Goal: Information Seeking & Learning: Learn about a topic

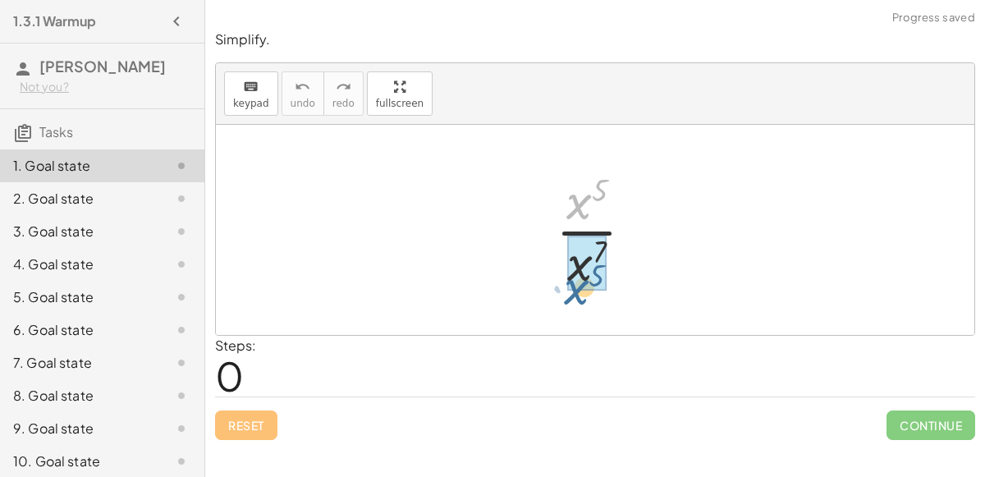
drag, startPoint x: 583, startPoint y: 205, endPoint x: 581, endPoint y: 281, distance: 75.5
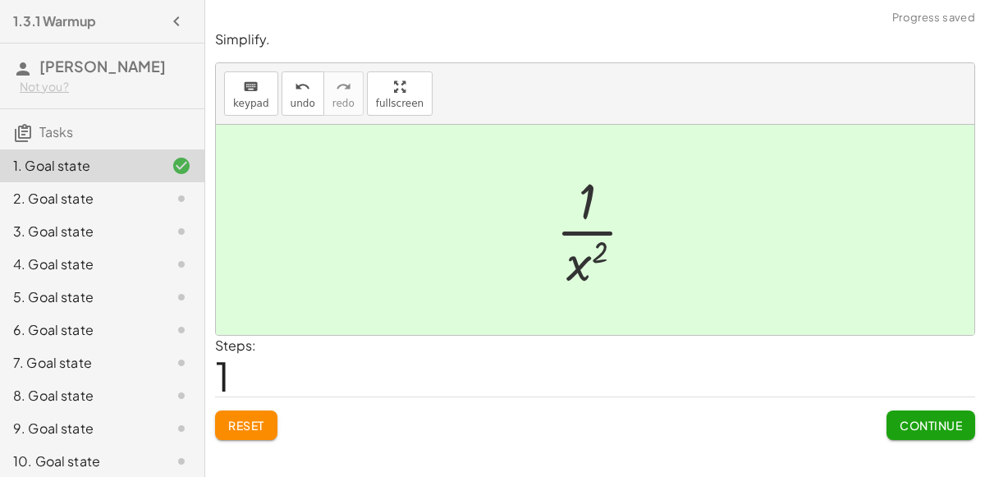
click at [933, 433] on button "Continue" at bounding box center [931, 425] width 89 height 30
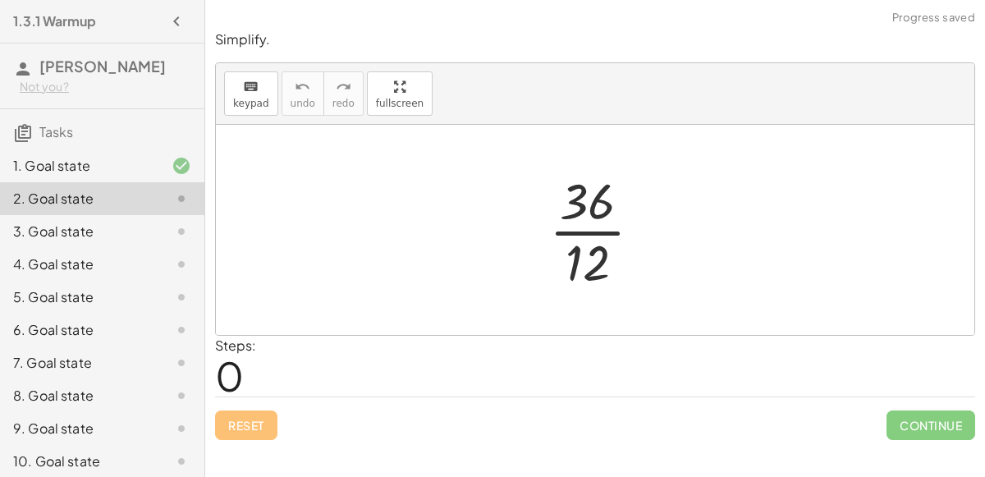
click at [581, 228] on div at bounding box center [602, 230] width 122 height 126
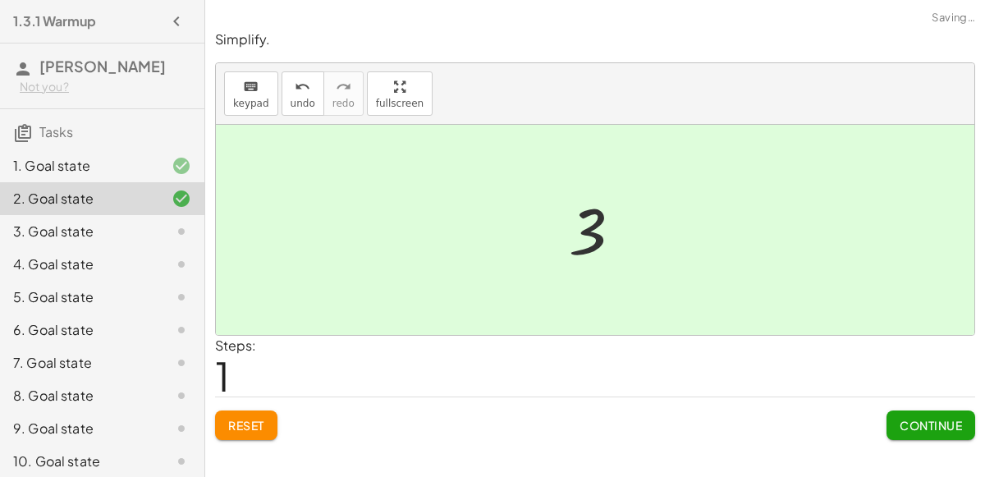
click at [590, 218] on div at bounding box center [602, 230] width 83 height 81
click at [936, 429] on span "Continue" at bounding box center [931, 425] width 62 height 15
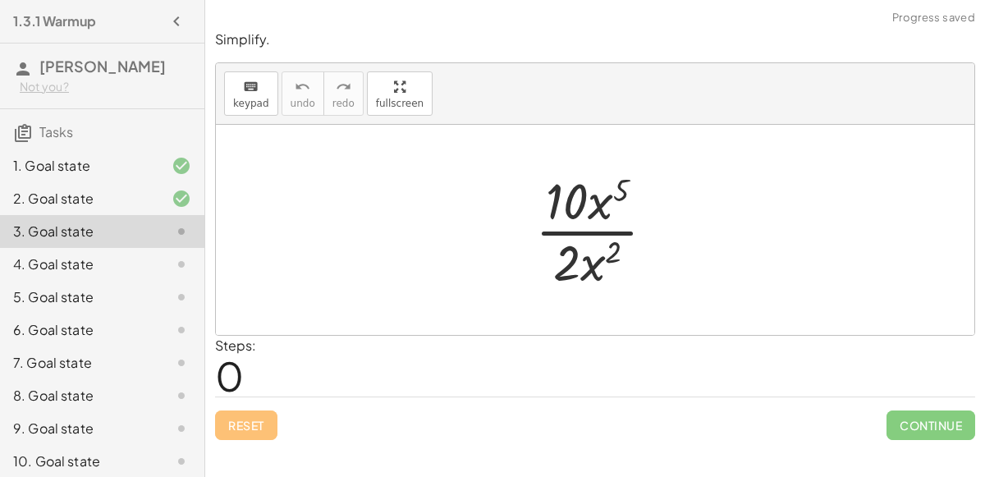
click at [580, 227] on div at bounding box center [601, 230] width 149 height 126
drag, startPoint x: 594, startPoint y: 208, endPoint x: 583, endPoint y: 278, distance: 71.4
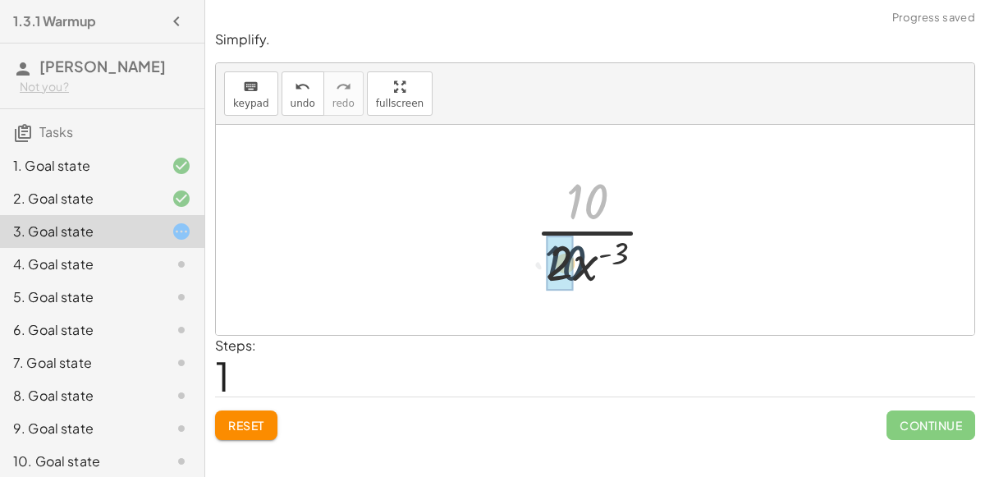
drag, startPoint x: 593, startPoint y: 204, endPoint x: 571, endPoint y: 264, distance: 63.6
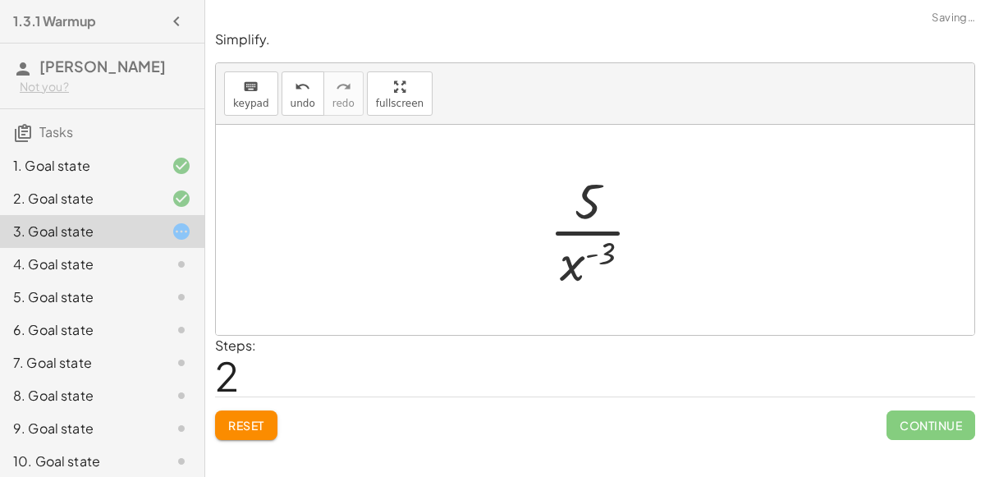
click at [589, 257] on div at bounding box center [602, 230] width 122 height 126
click at [598, 248] on div at bounding box center [602, 230] width 122 height 126
click at [587, 231] on div at bounding box center [602, 230] width 122 height 126
drag, startPoint x: 584, startPoint y: 213, endPoint x: 609, endPoint y: 262, distance: 55.1
click at [609, 262] on div at bounding box center [602, 230] width 122 height 126
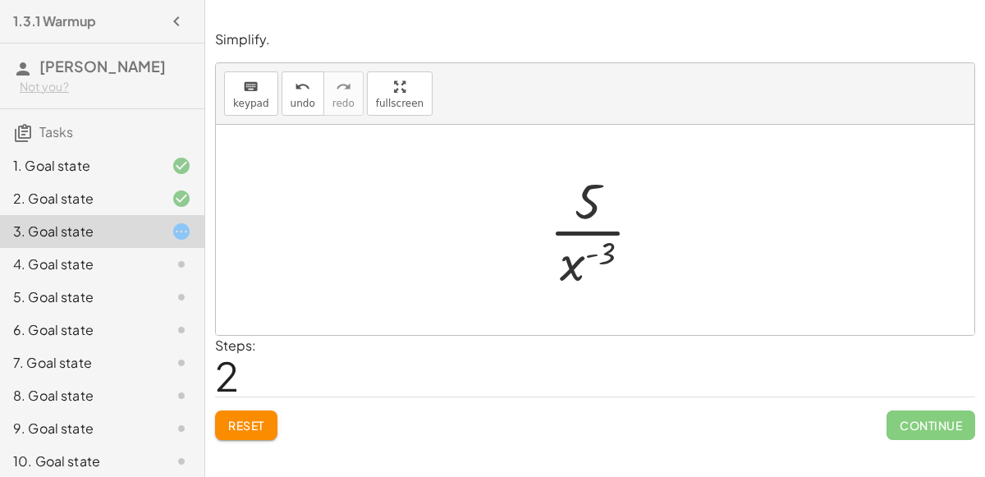
click at [585, 225] on div at bounding box center [602, 230] width 122 height 126
click at [581, 227] on div at bounding box center [602, 230] width 122 height 126
click at [578, 262] on div at bounding box center [602, 230] width 122 height 126
drag, startPoint x: 578, startPoint y: 262, endPoint x: 596, endPoint y: 203, distance: 61.8
click at [596, 203] on div at bounding box center [602, 230] width 122 height 126
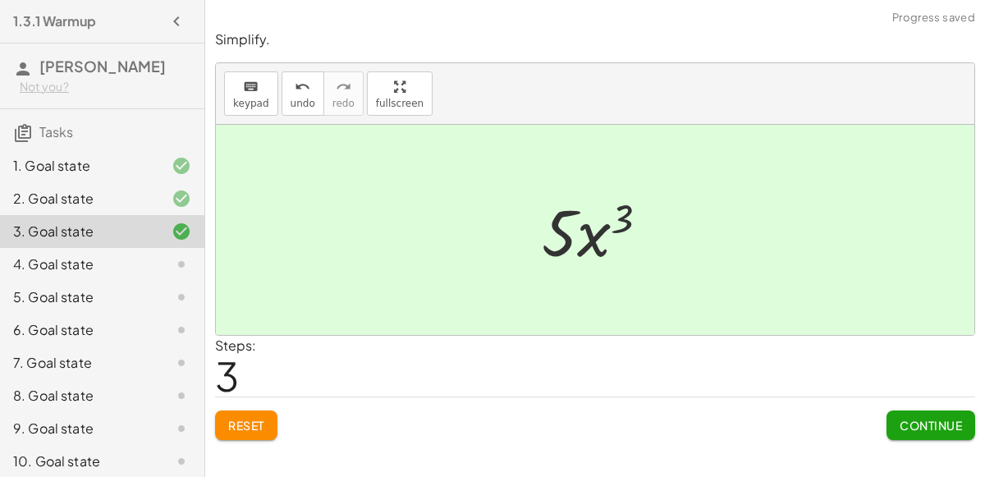
click at [596, 241] on div at bounding box center [602, 230] width 136 height 85
click at [946, 430] on span "Continue" at bounding box center [931, 425] width 62 height 15
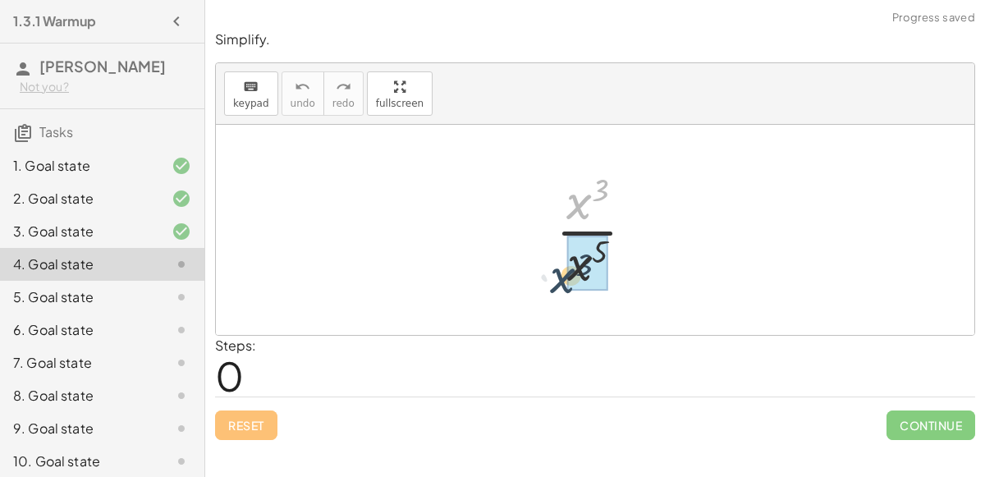
drag, startPoint x: 580, startPoint y: 198, endPoint x: 566, endPoint y: 273, distance: 76.0
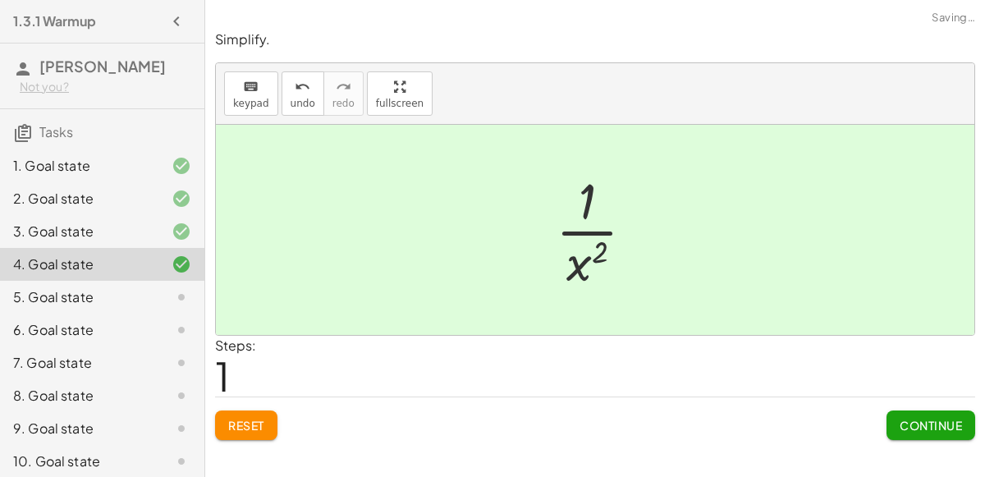
click at [940, 415] on button "Continue" at bounding box center [931, 425] width 89 height 30
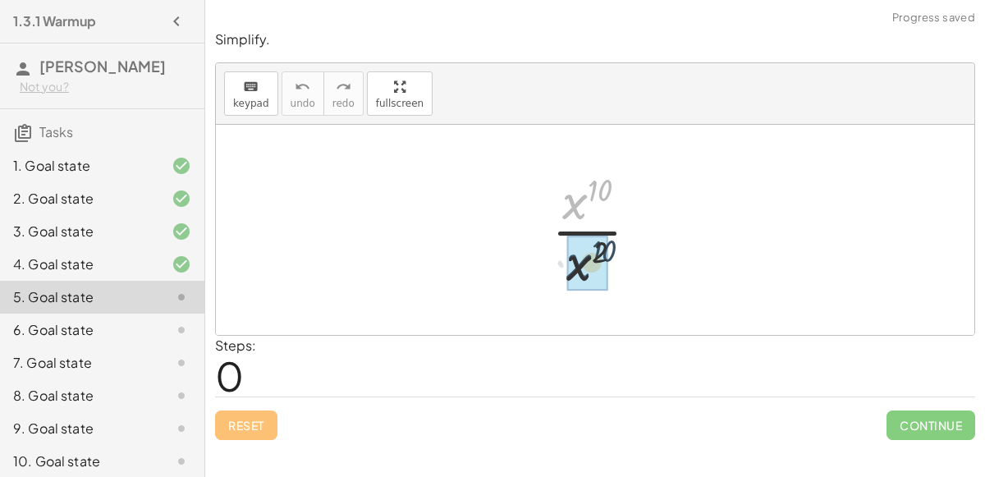
drag, startPoint x: 578, startPoint y: 195, endPoint x: 578, endPoint y: 264, distance: 69.8
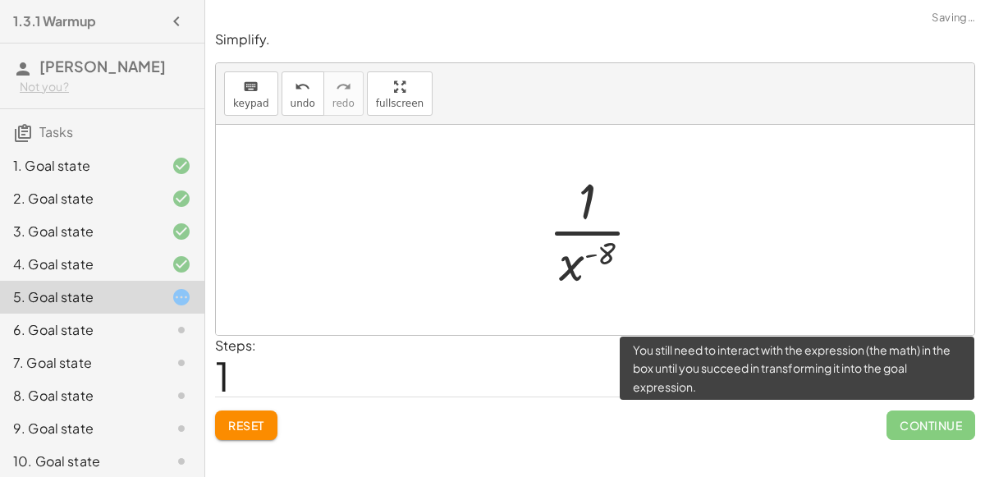
click at [913, 422] on span "Continue" at bounding box center [931, 425] width 89 height 30
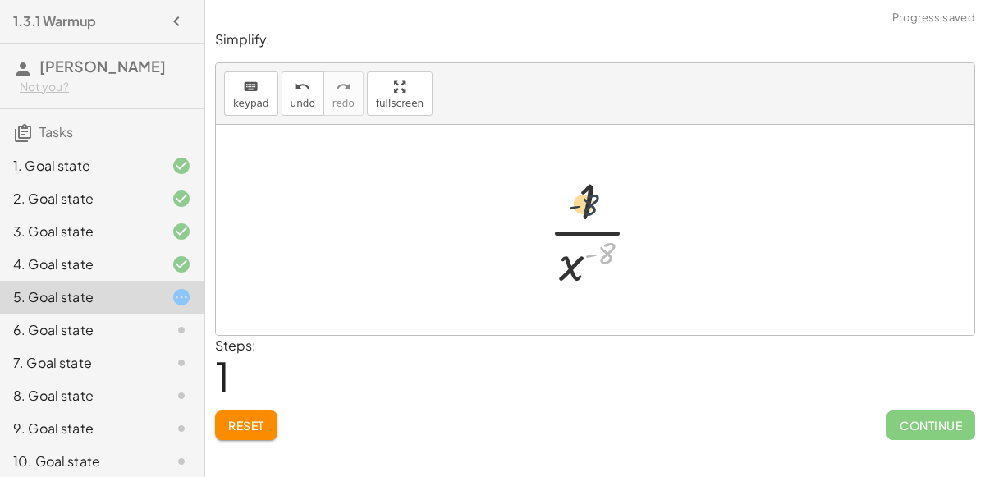
drag, startPoint x: 602, startPoint y: 254, endPoint x: 584, endPoint y: 199, distance: 58.4
click at [584, 199] on div at bounding box center [601, 230] width 123 height 126
drag, startPoint x: 580, startPoint y: 262, endPoint x: 603, endPoint y: 187, distance: 78.2
click at [603, 187] on div at bounding box center [601, 230] width 123 height 126
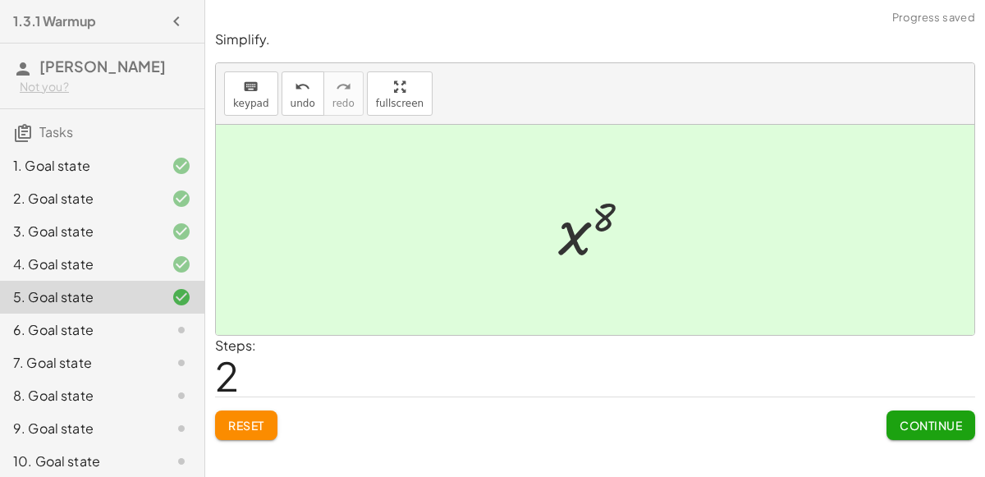
click at [902, 418] on span "Continue" at bounding box center [931, 425] width 62 height 15
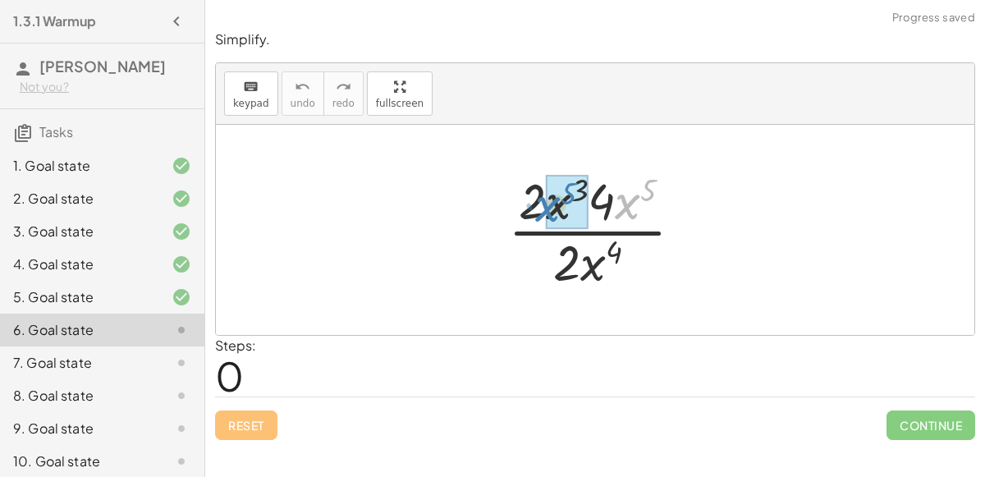
drag, startPoint x: 632, startPoint y: 192, endPoint x: 553, endPoint y: 195, distance: 78.8
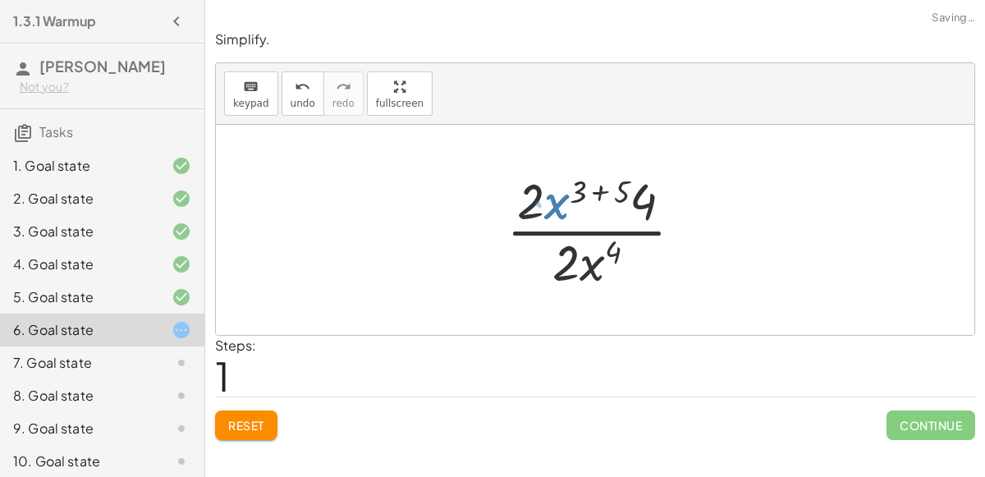
click at [560, 195] on div at bounding box center [601, 230] width 206 height 126
click at [612, 191] on div at bounding box center [601, 230] width 206 height 126
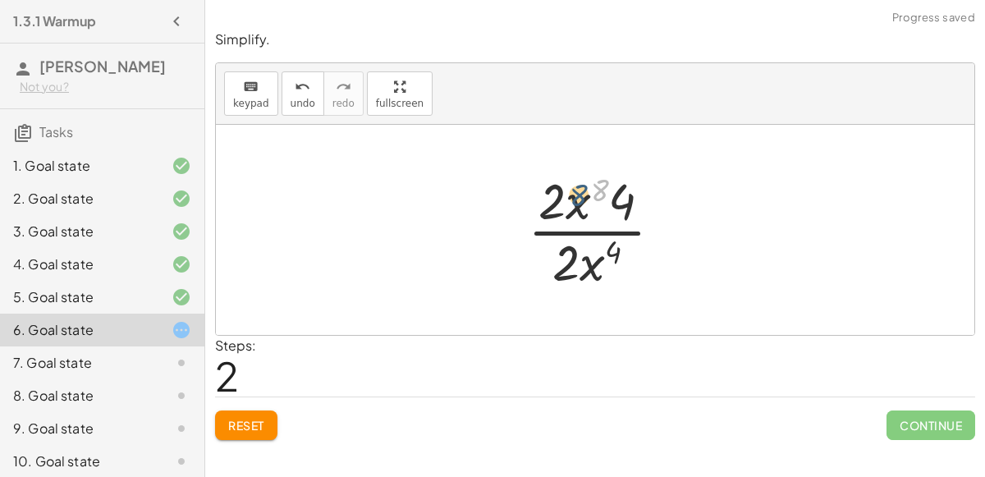
drag, startPoint x: 602, startPoint y: 190, endPoint x: 589, endPoint y: 190, distance: 13.1
click at [589, 190] on div at bounding box center [602, 230] width 164 height 126
drag, startPoint x: 617, startPoint y: 203, endPoint x: 537, endPoint y: 195, distance: 80.1
click at [537, 195] on div at bounding box center [602, 230] width 164 height 126
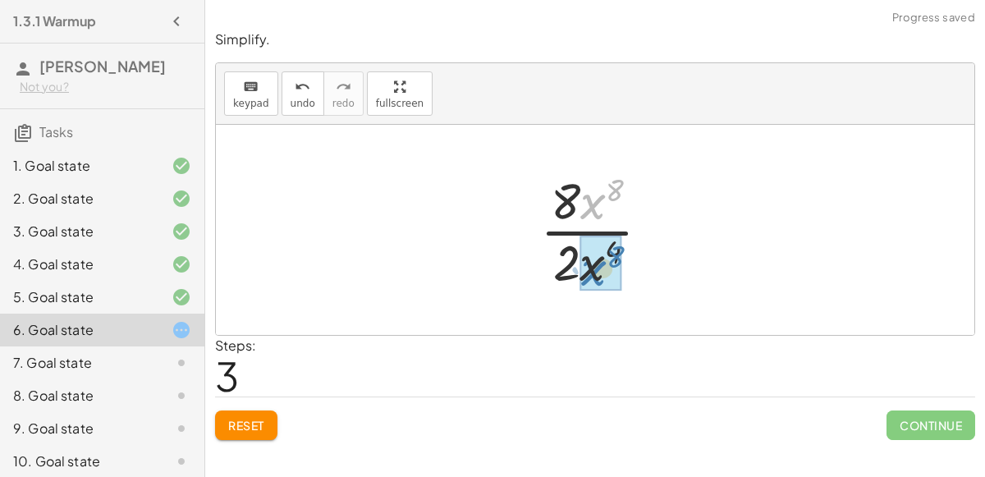
drag, startPoint x: 584, startPoint y: 198, endPoint x: 586, endPoint y: 264, distance: 65.7
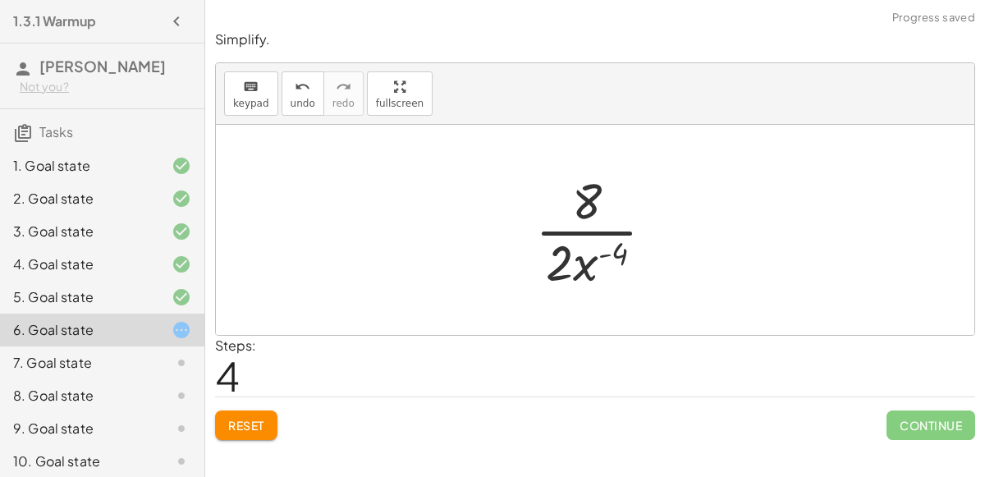
click at [612, 254] on div at bounding box center [601, 230] width 149 height 126
drag, startPoint x: 574, startPoint y: 176, endPoint x: 534, endPoint y: 250, distance: 83.0
click at [534, 250] on div at bounding box center [601, 230] width 149 height 126
click at [568, 263] on div at bounding box center [601, 230] width 121 height 126
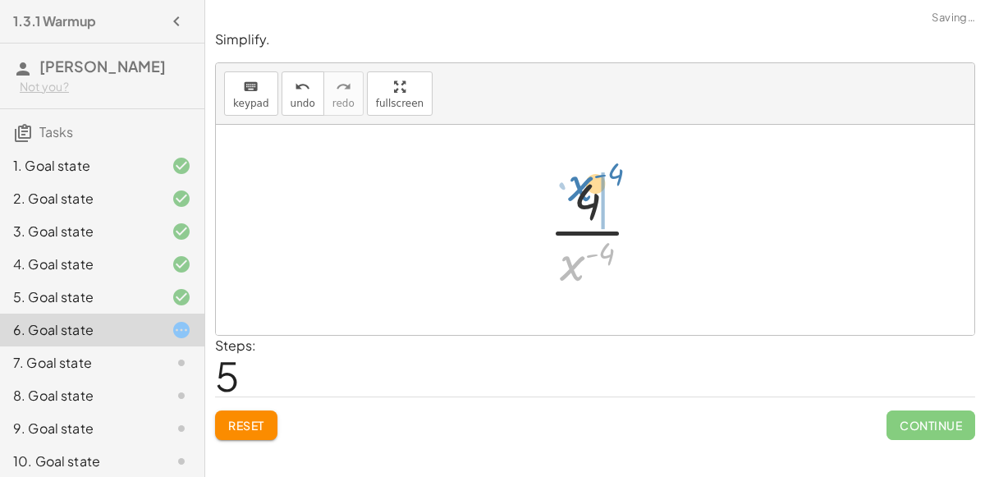
drag, startPoint x: 568, startPoint y: 263, endPoint x: 579, endPoint y: 185, distance: 78.7
click at [579, 185] on div at bounding box center [601, 230] width 121 height 126
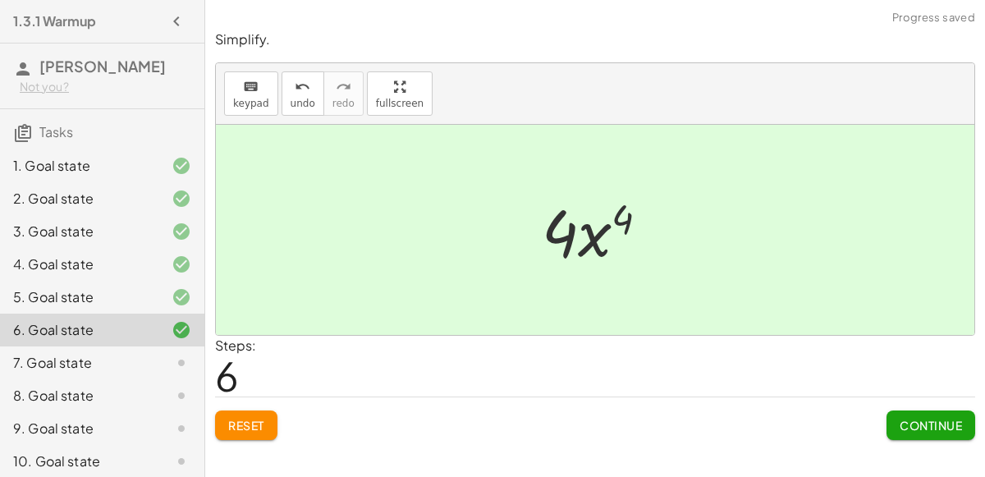
click at [898, 410] on button "Continue" at bounding box center [931, 425] width 89 height 30
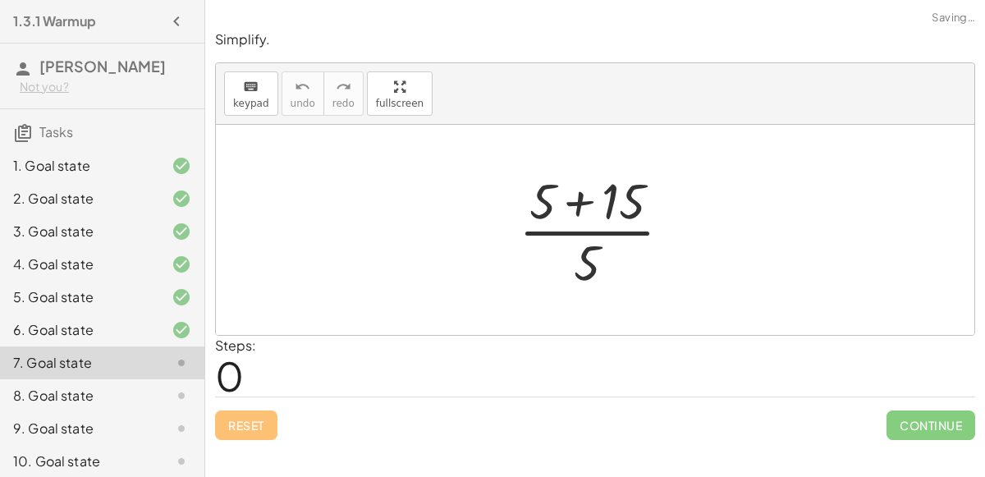
click at [587, 204] on div at bounding box center [602, 230] width 182 height 126
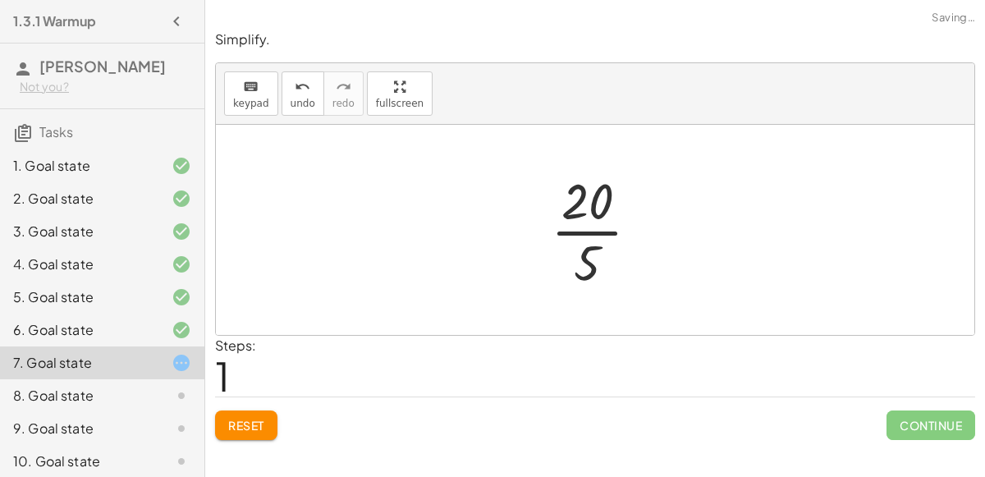
click at [590, 221] on div at bounding box center [602, 230] width 118 height 126
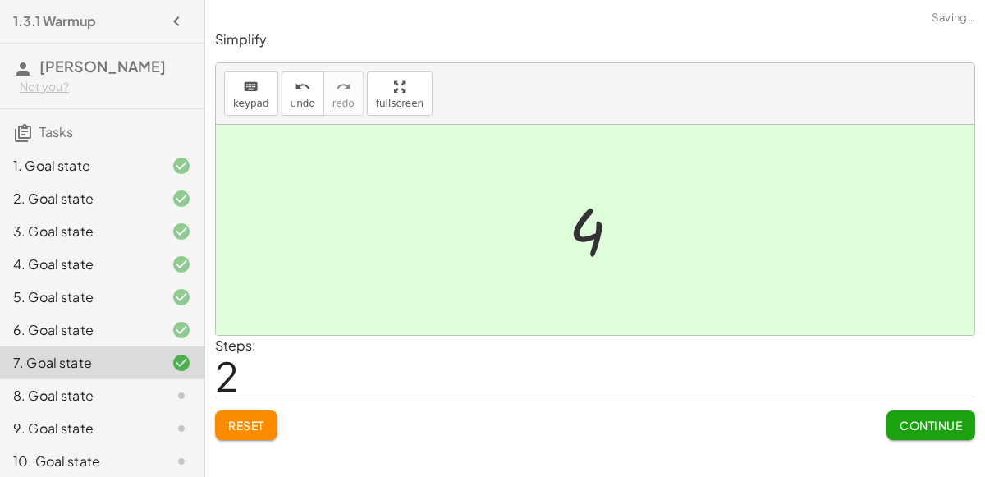
click at [950, 429] on span "Continue" at bounding box center [931, 425] width 62 height 15
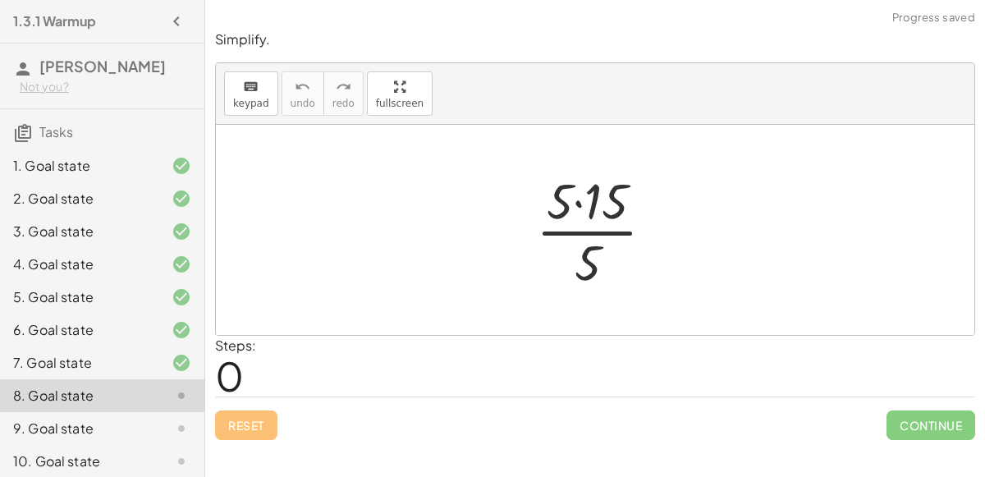
click at [601, 223] on div at bounding box center [602, 230] width 148 height 126
click at [601, 225] on div at bounding box center [602, 230] width 148 height 126
click at [598, 218] on div at bounding box center [602, 230] width 148 height 126
click at [589, 195] on div at bounding box center [602, 230] width 148 height 126
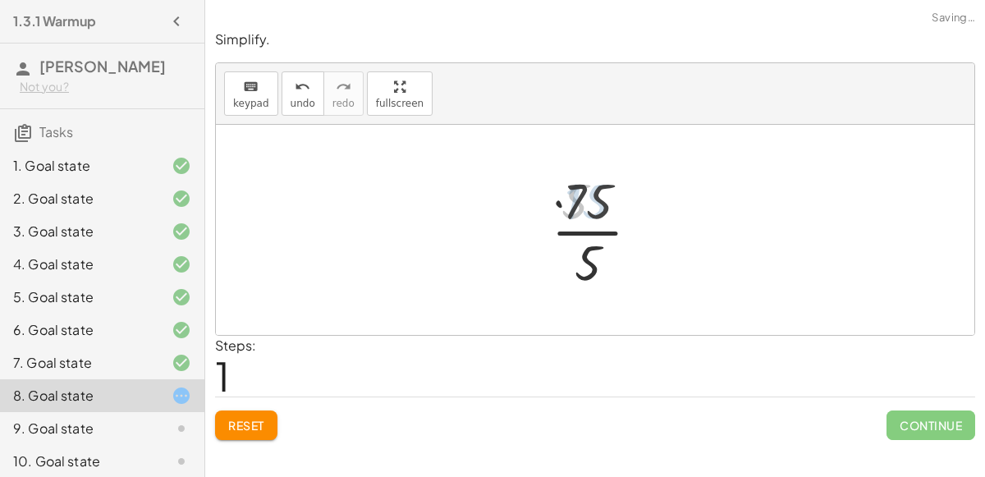
click at [583, 228] on div at bounding box center [602, 230] width 116 height 126
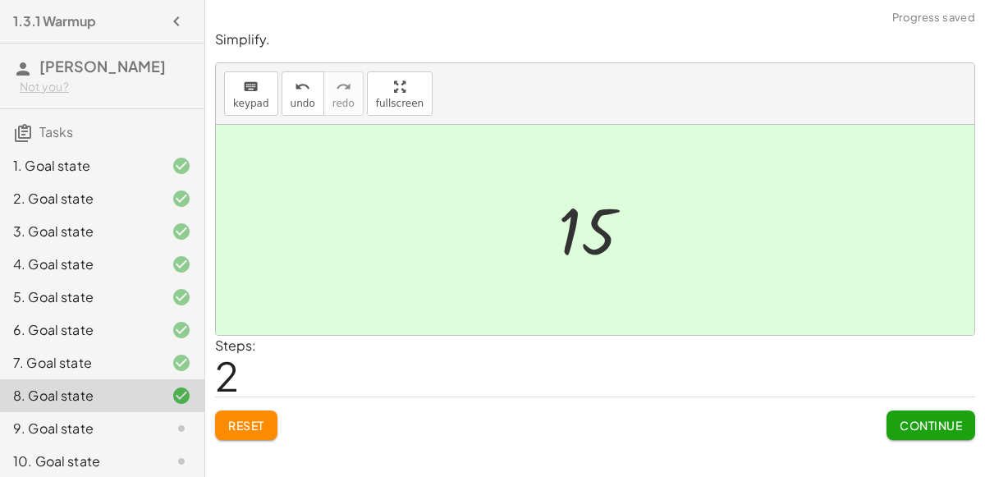
click at [942, 426] on span "Continue" at bounding box center [931, 425] width 62 height 15
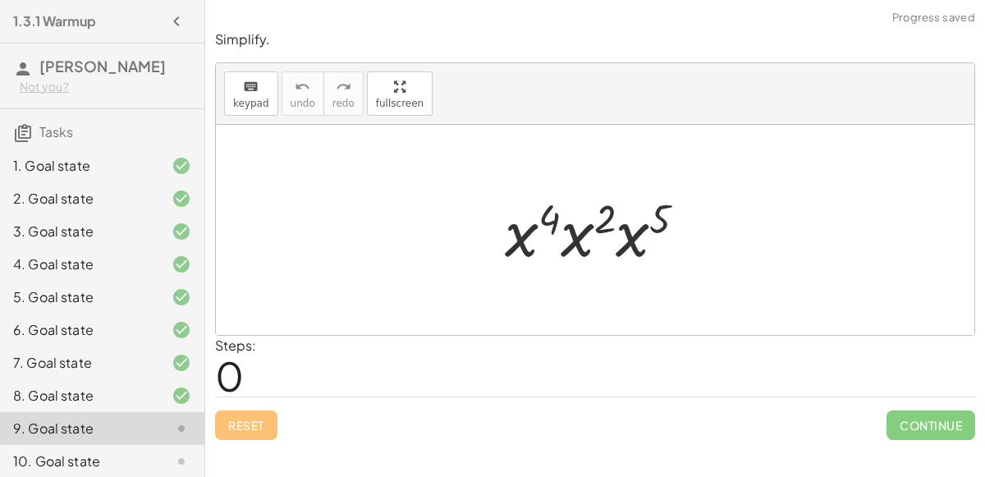
click at [548, 218] on div at bounding box center [602, 230] width 211 height 85
drag, startPoint x: 550, startPoint y: 211, endPoint x: 703, endPoint y: 210, distance: 152.7
click at [703, 210] on div at bounding box center [602, 230] width 211 height 85
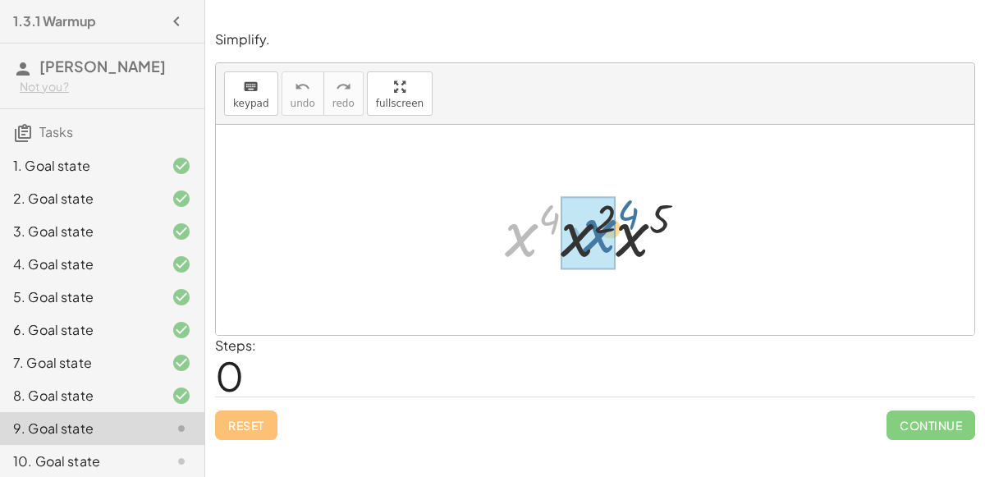
drag, startPoint x: 517, startPoint y: 239, endPoint x: 591, endPoint y: 235, distance: 74.0
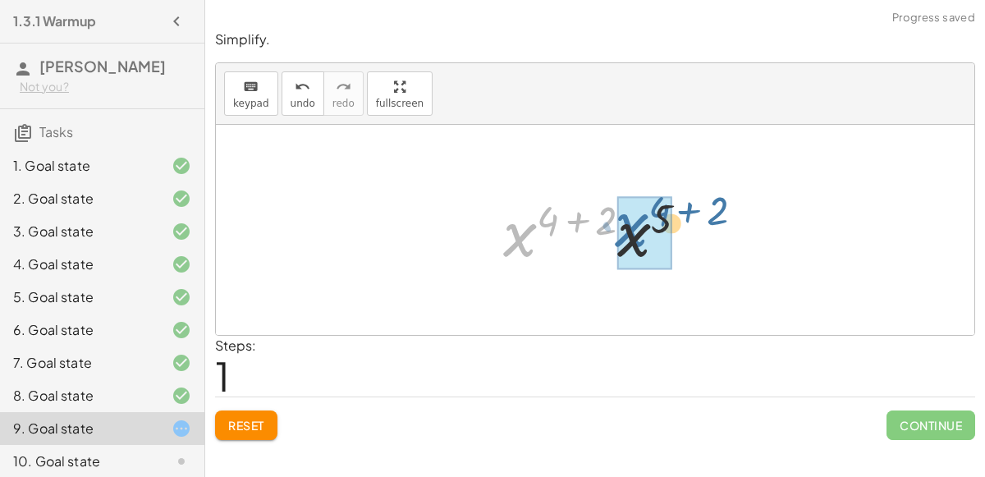
drag, startPoint x: 518, startPoint y: 238, endPoint x: 632, endPoint y: 228, distance: 114.5
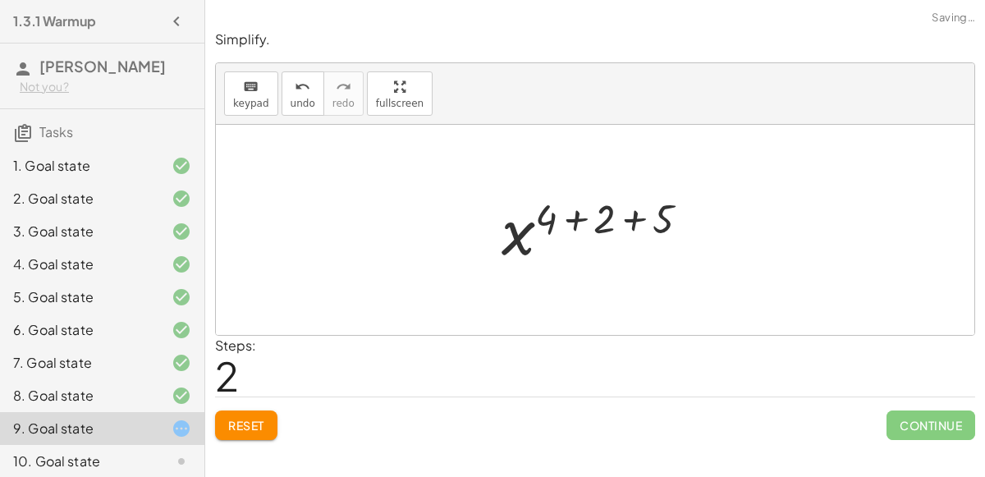
click at [630, 223] on div at bounding box center [601, 230] width 217 height 81
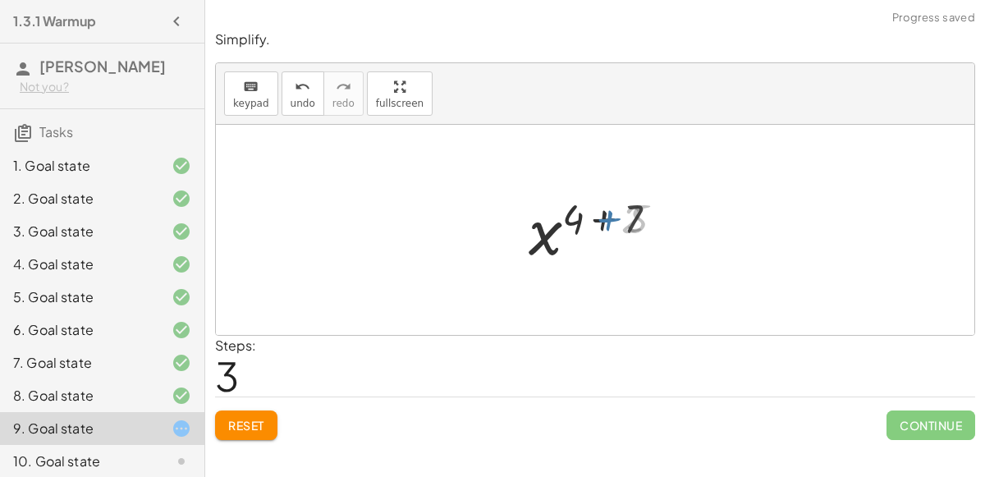
click at [606, 217] on div at bounding box center [602, 230] width 156 height 81
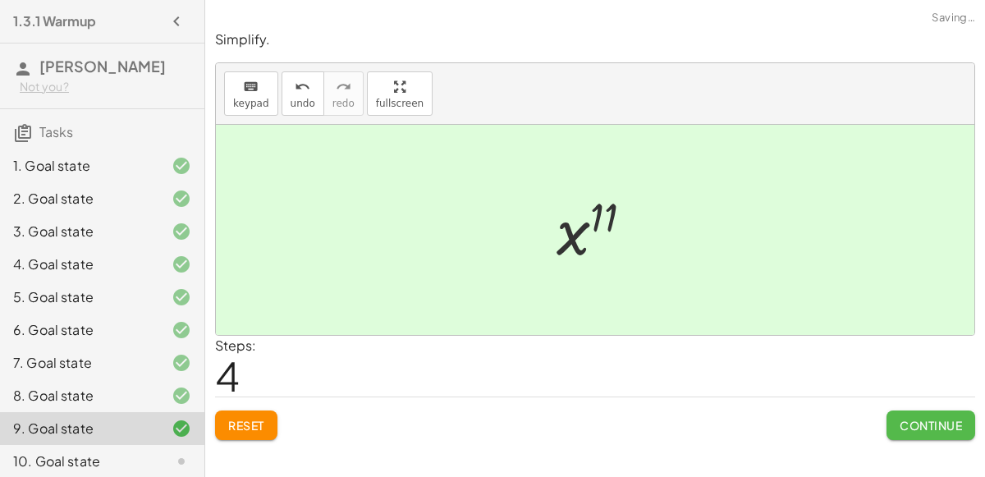
click at [948, 411] on button "Continue" at bounding box center [931, 425] width 89 height 30
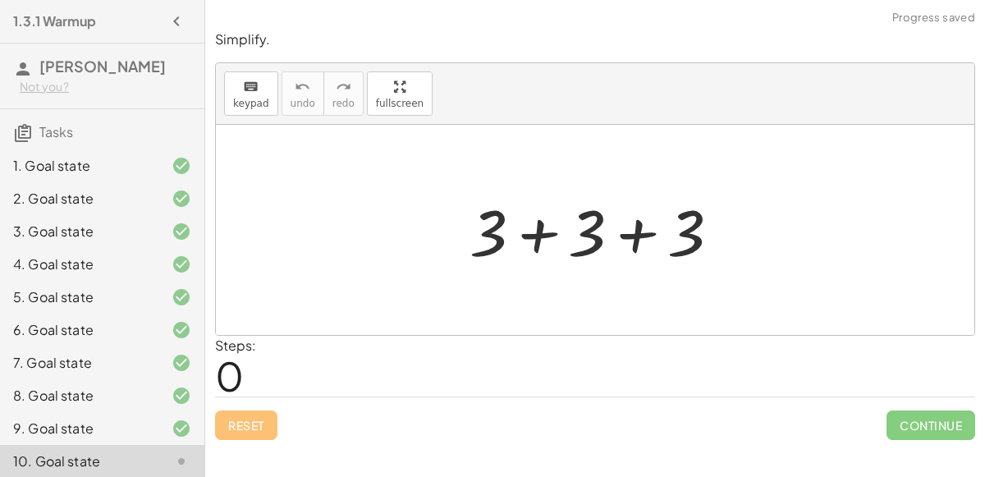
click at [636, 227] on div at bounding box center [601, 230] width 280 height 85
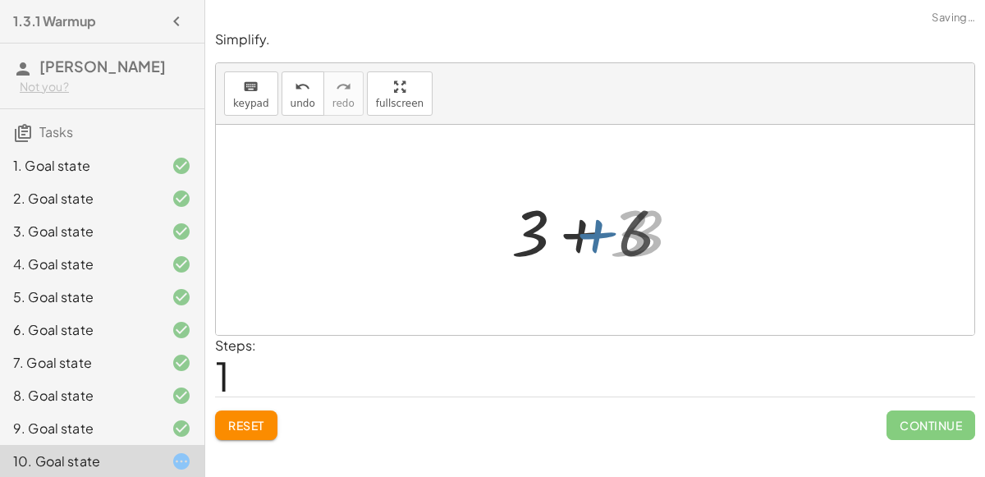
click at [566, 227] on div at bounding box center [601, 230] width 181 height 85
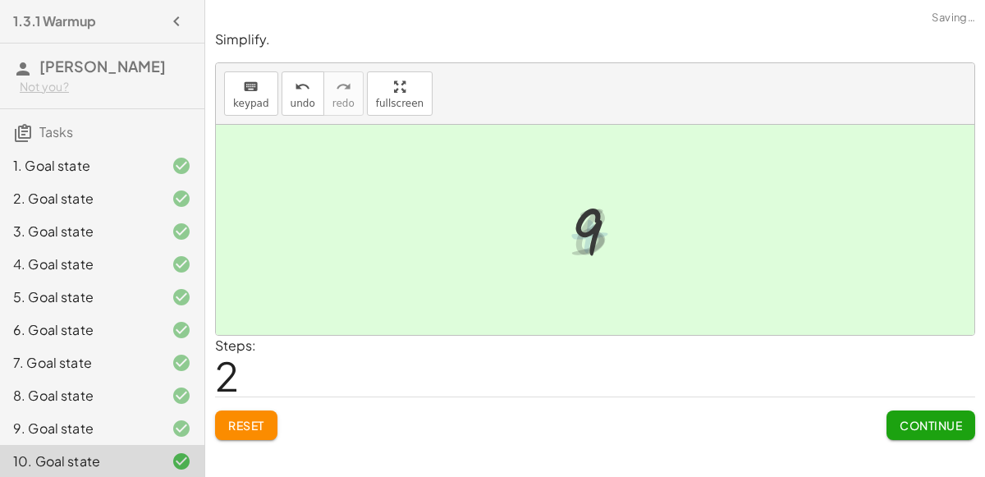
click at [573, 227] on div at bounding box center [601, 230] width 77 height 81
click at [924, 419] on span "Continue" at bounding box center [931, 425] width 62 height 15
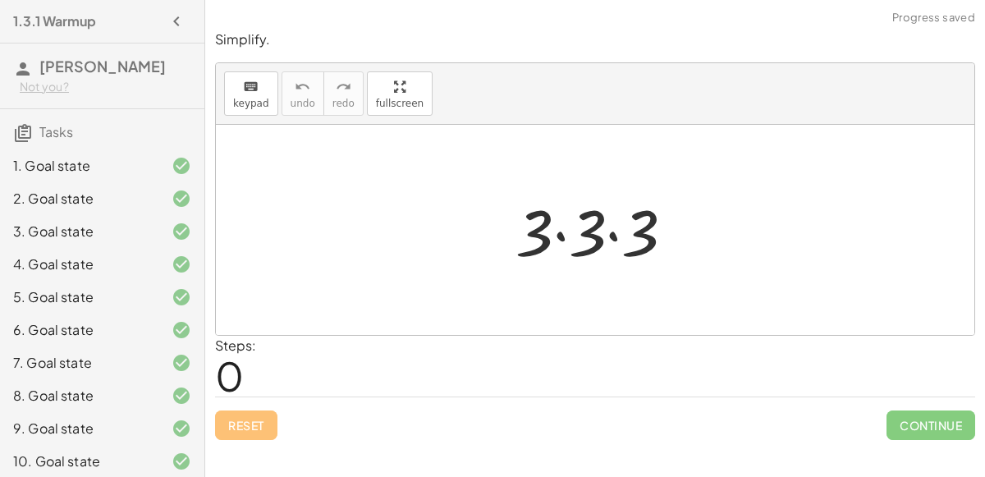
click at [600, 246] on div at bounding box center [601, 230] width 189 height 85
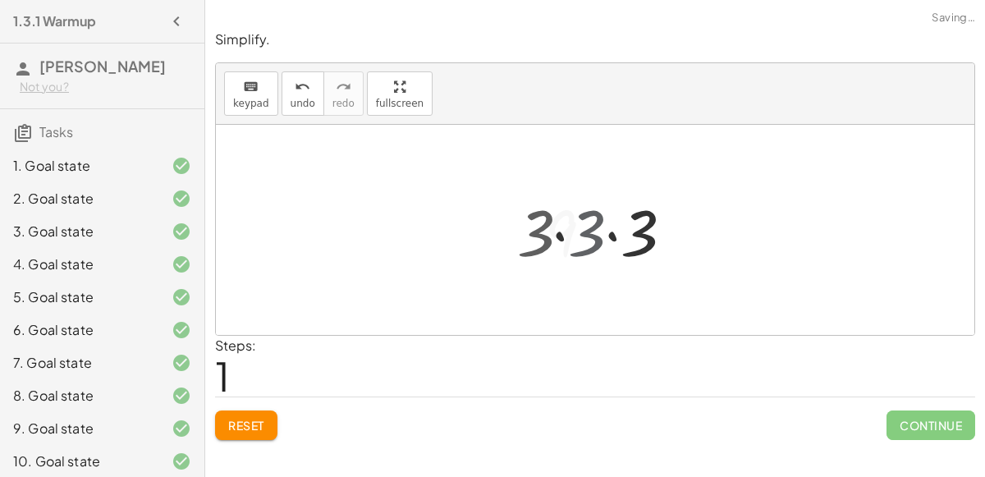
click at [600, 246] on div at bounding box center [602, 230] width 131 height 85
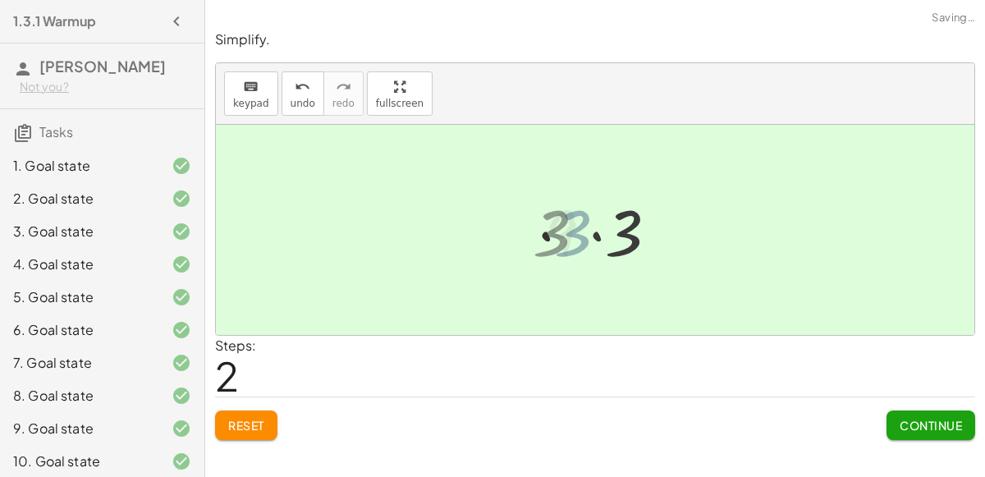
click at [600, 246] on div at bounding box center [602, 230] width 112 height 81
click at [904, 415] on button "Continue" at bounding box center [931, 425] width 89 height 30
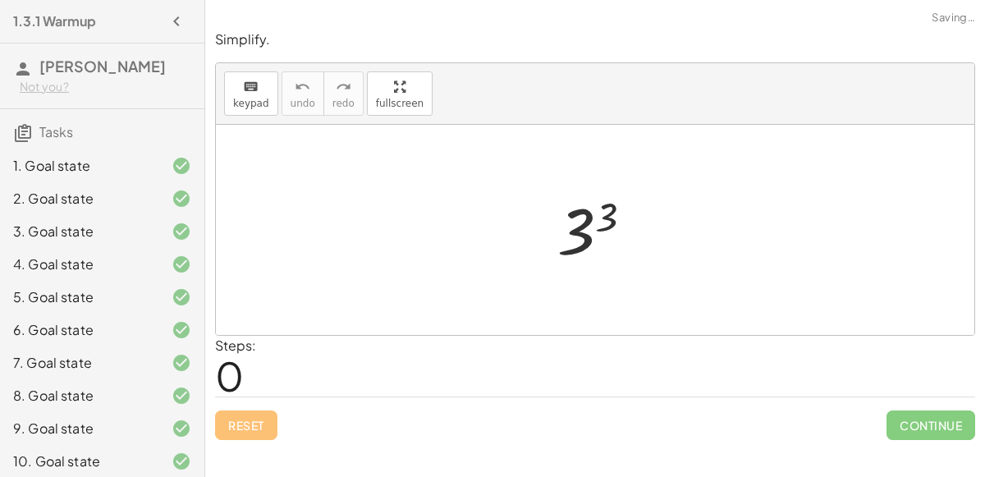
click at [596, 220] on div at bounding box center [601, 230] width 105 height 81
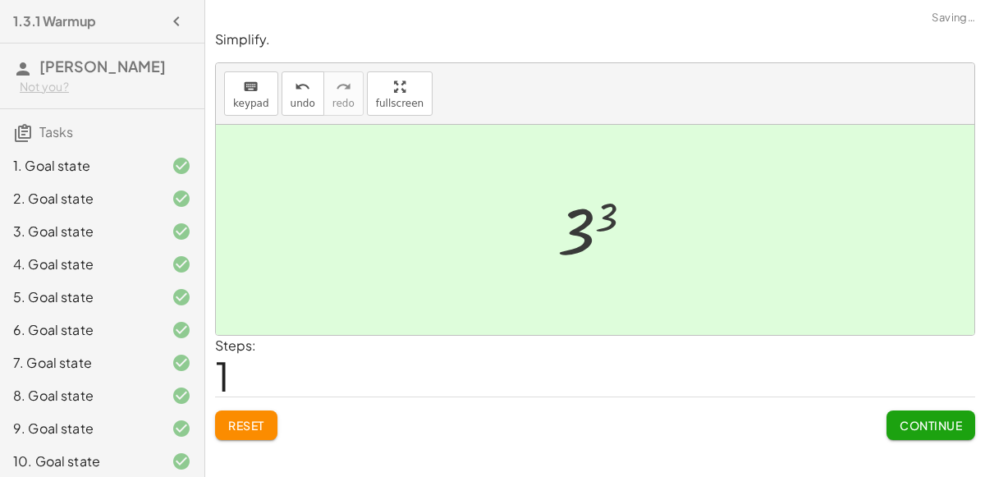
click at [596, 220] on div at bounding box center [602, 230] width 112 height 81
click at [950, 421] on span "Continue" at bounding box center [931, 425] width 62 height 15
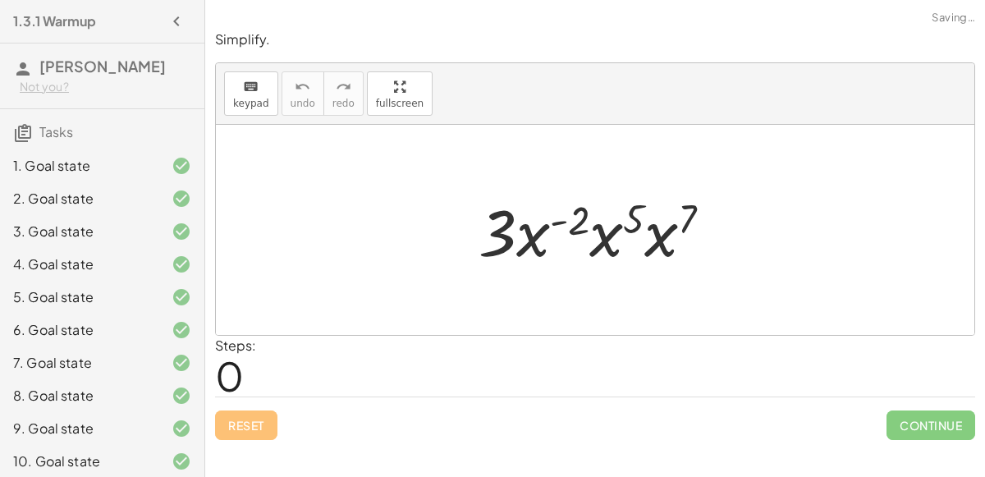
click at [603, 225] on div at bounding box center [601, 230] width 263 height 85
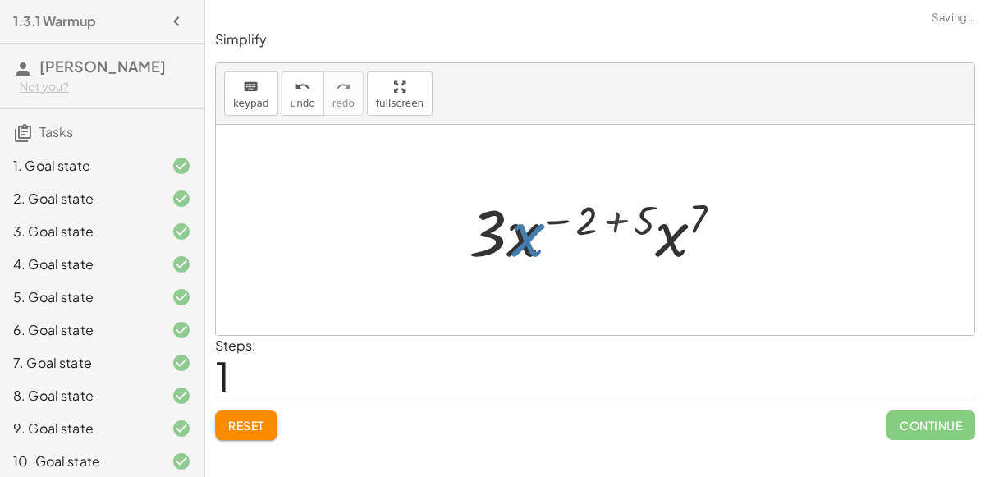
click at [657, 231] on div at bounding box center [602, 230] width 285 height 85
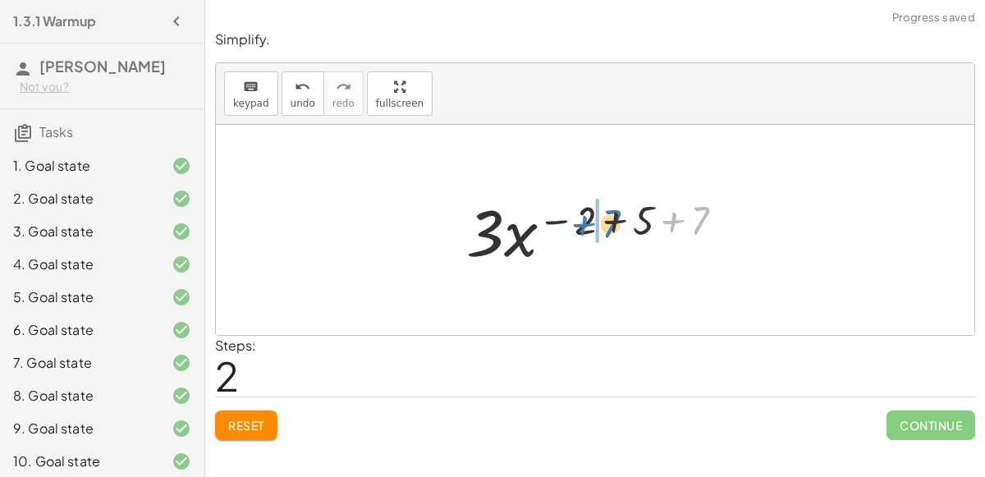
drag, startPoint x: 657, startPoint y: 231, endPoint x: 566, endPoint y: 234, distance: 91.2
click at [566, 234] on div at bounding box center [601, 230] width 287 height 85
click at [606, 220] on div at bounding box center [601, 230] width 287 height 85
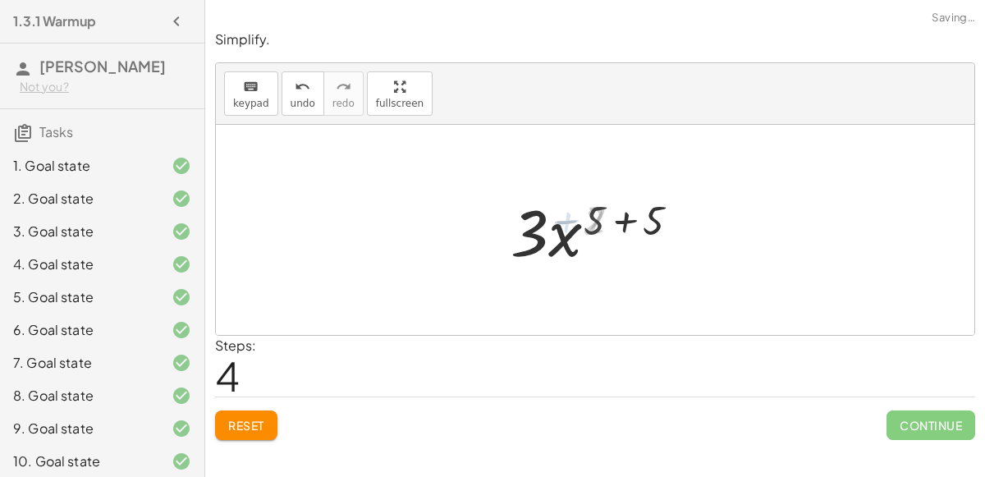
click at [606, 220] on div at bounding box center [601, 230] width 195 height 85
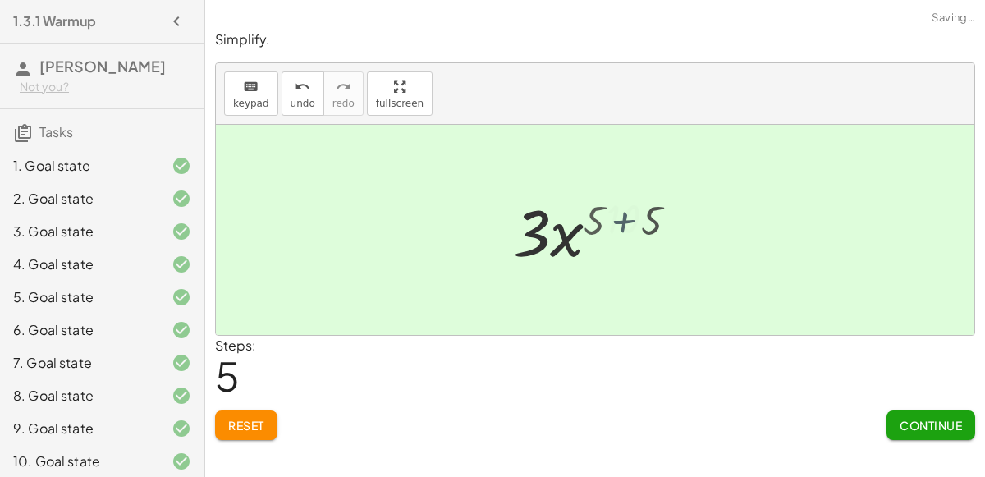
click at [606, 220] on div at bounding box center [601, 230] width 149 height 85
click at [945, 419] on span "Continue" at bounding box center [931, 425] width 62 height 15
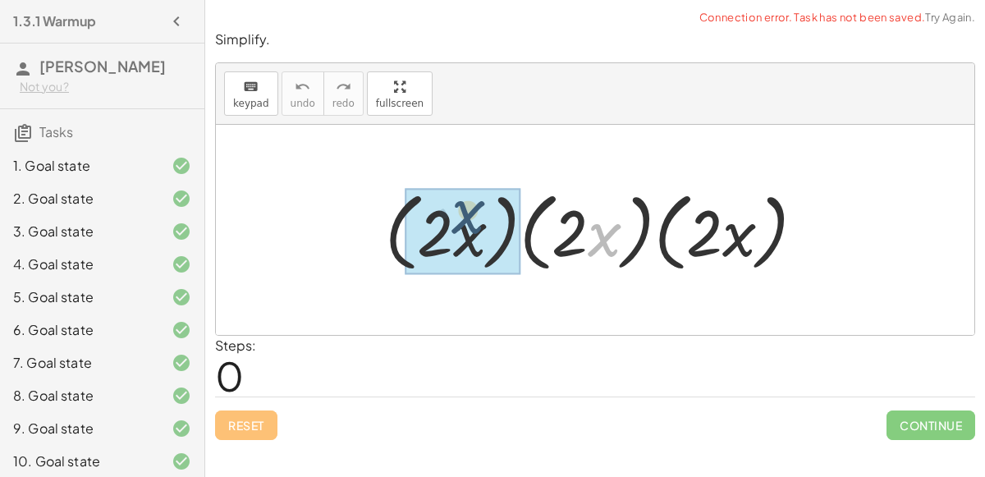
drag, startPoint x: 604, startPoint y: 238, endPoint x: 473, endPoint y: 217, distance: 133.1
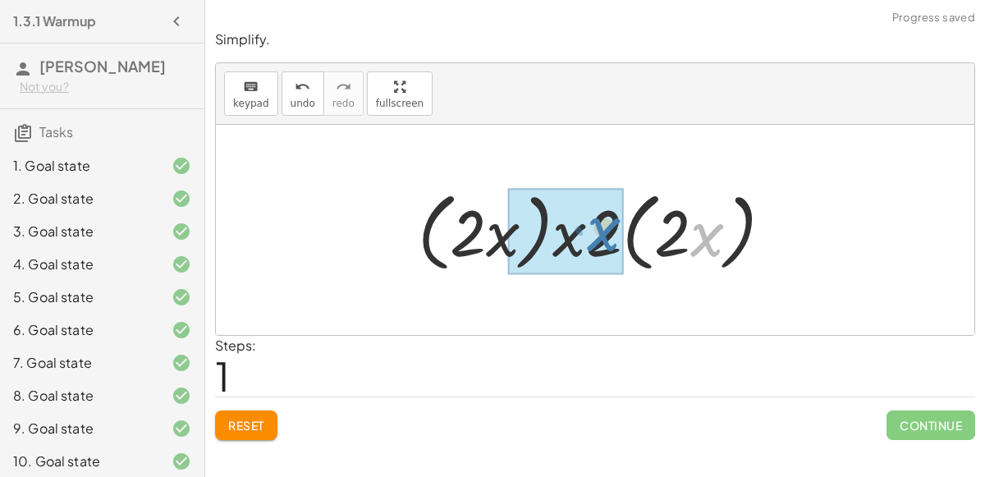
drag, startPoint x: 690, startPoint y: 234, endPoint x: 587, endPoint y: 228, distance: 103.6
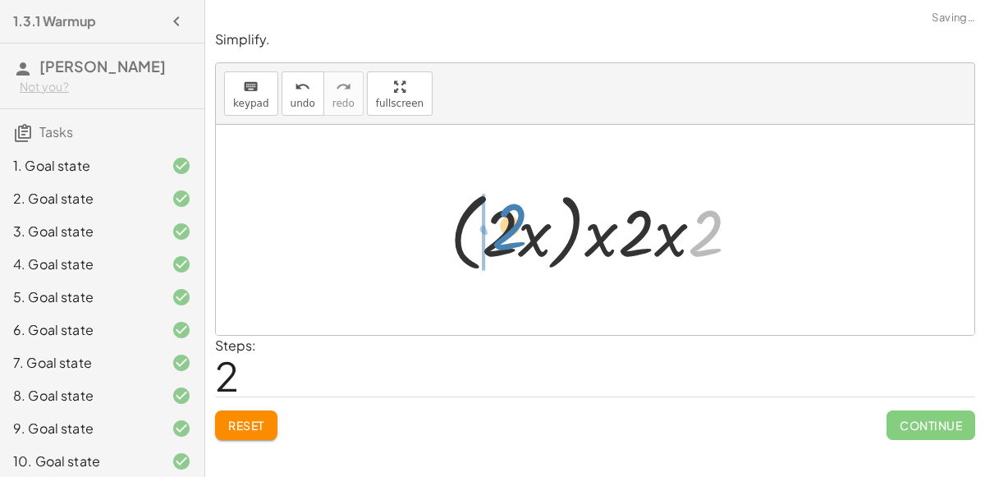
drag, startPoint x: 689, startPoint y: 232, endPoint x: 487, endPoint y: 227, distance: 202.0
click at [487, 227] on div at bounding box center [601, 230] width 319 height 94
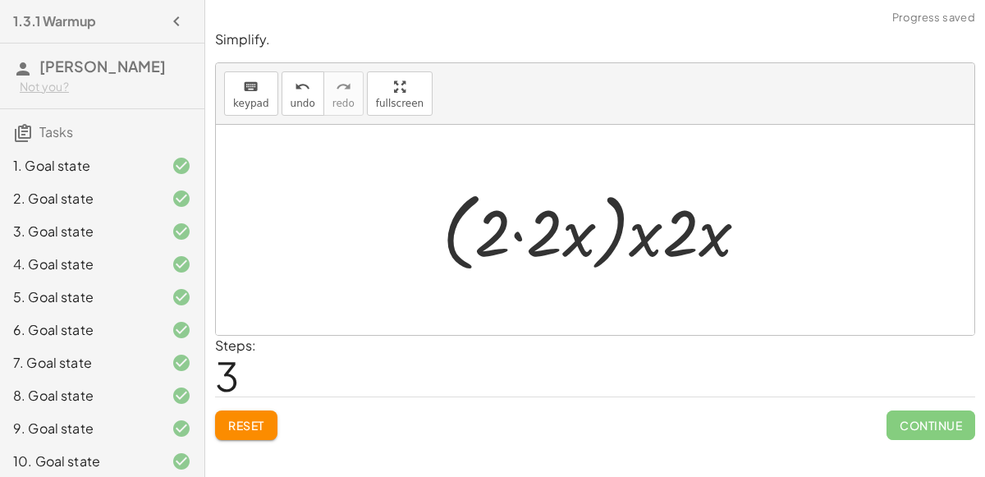
click at [527, 229] on div at bounding box center [601, 230] width 335 height 94
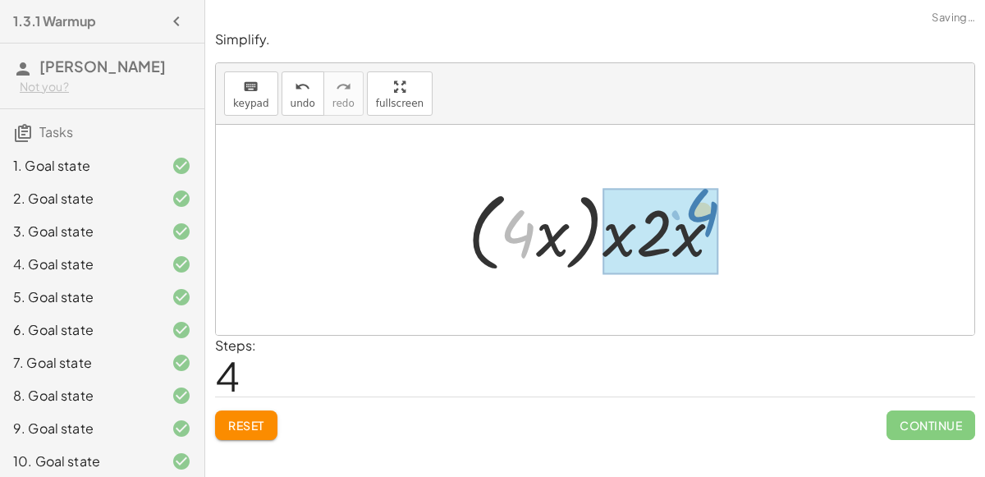
drag, startPoint x: 535, startPoint y: 232, endPoint x: 714, endPoint y: 209, distance: 180.5
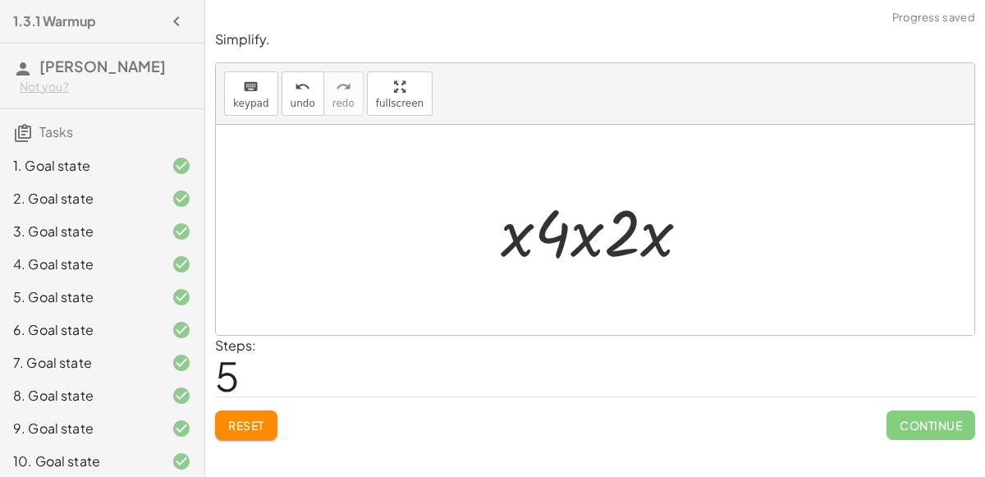
click at [587, 232] on div at bounding box center [602, 230] width 218 height 85
click at [545, 231] on div at bounding box center [602, 230] width 218 height 85
drag, startPoint x: 524, startPoint y: 236, endPoint x: 598, endPoint y: 227, distance: 74.4
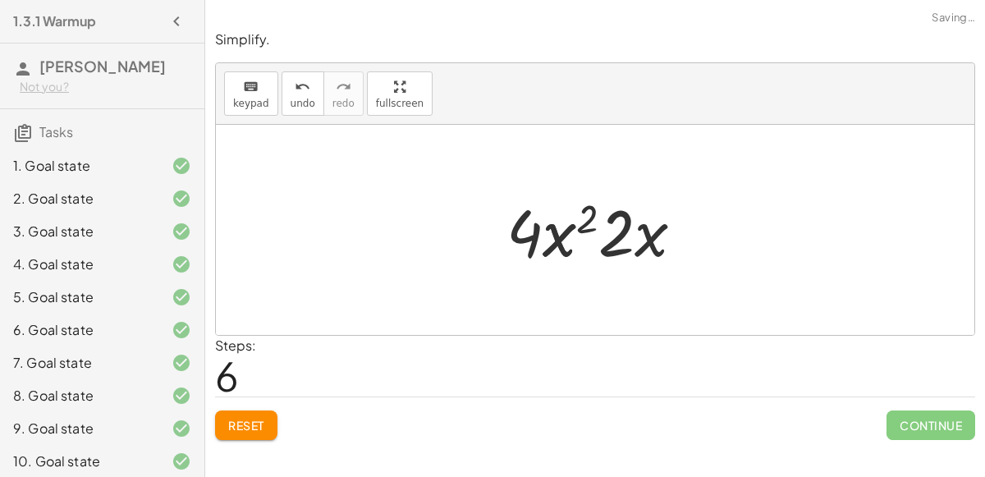
click at [538, 234] on div at bounding box center [601, 230] width 207 height 85
click at [579, 205] on div at bounding box center [601, 230] width 207 height 85
drag, startPoint x: 624, startPoint y: 230, endPoint x: 520, endPoint y: 234, distance: 104.3
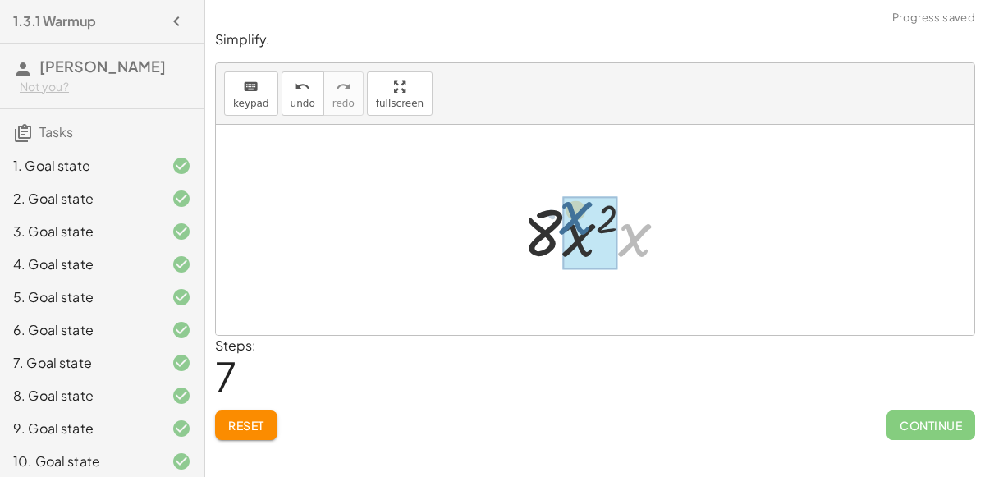
drag, startPoint x: 626, startPoint y: 233, endPoint x: 569, endPoint y: 214, distance: 59.7
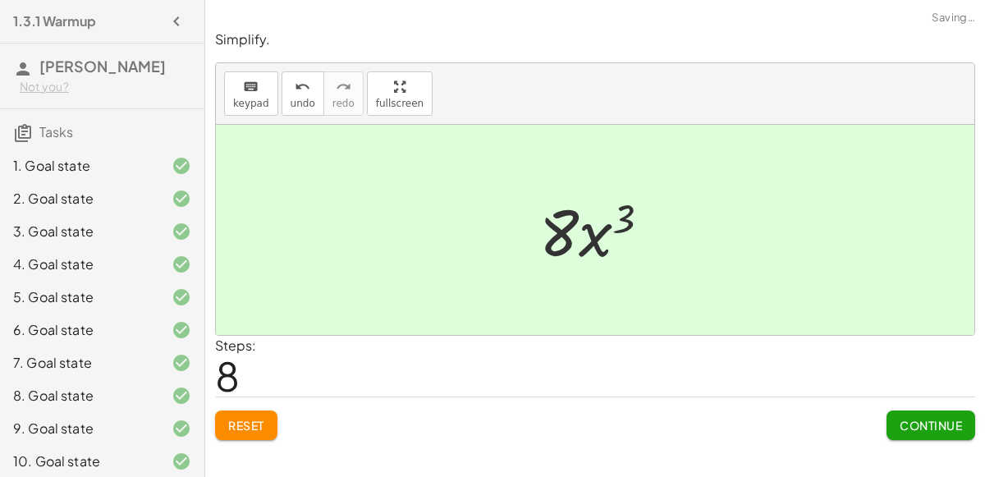
click at [921, 415] on button "Continue" at bounding box center [931, 425] width 89 height 30
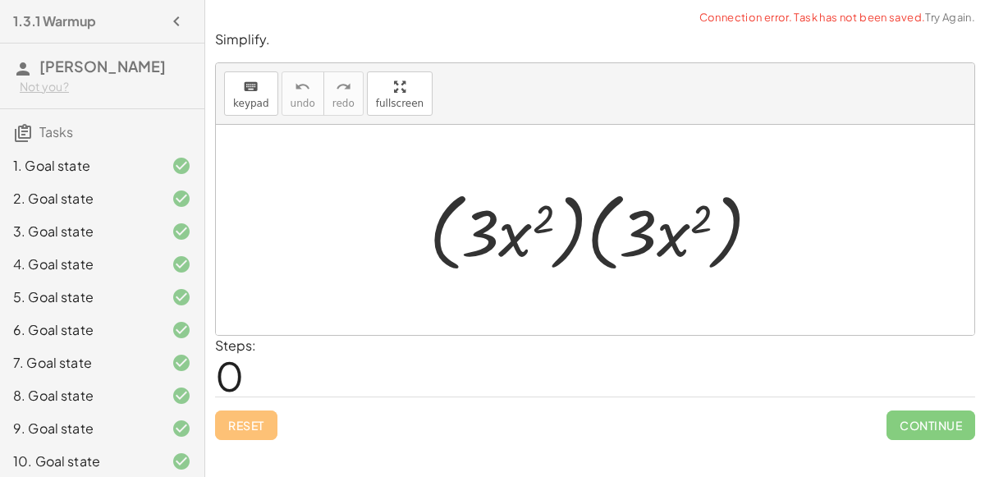
click at [657, 240] on div at bounding box center [601, 230] width 361 height 94
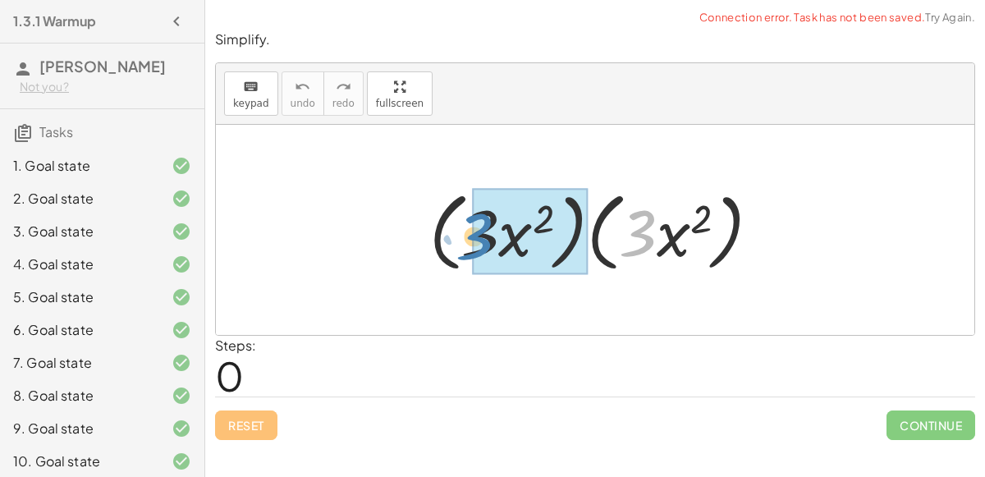
drag, startPoint x: 645, startPoint y: 236, endPoint x: 483, endPoint y: 240, distance: 162.6
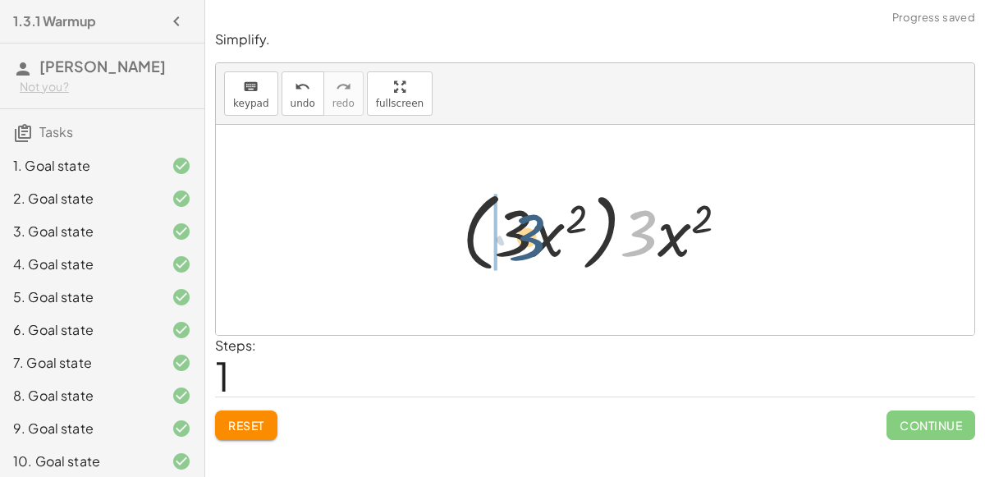
drag, startPoint x: 641, startPoint y: 232, endPoint x: 529, endPoint y: 237, distance: 112.6
click at [529, 237] on div at bounding box center [602, 230] width 296 height 94
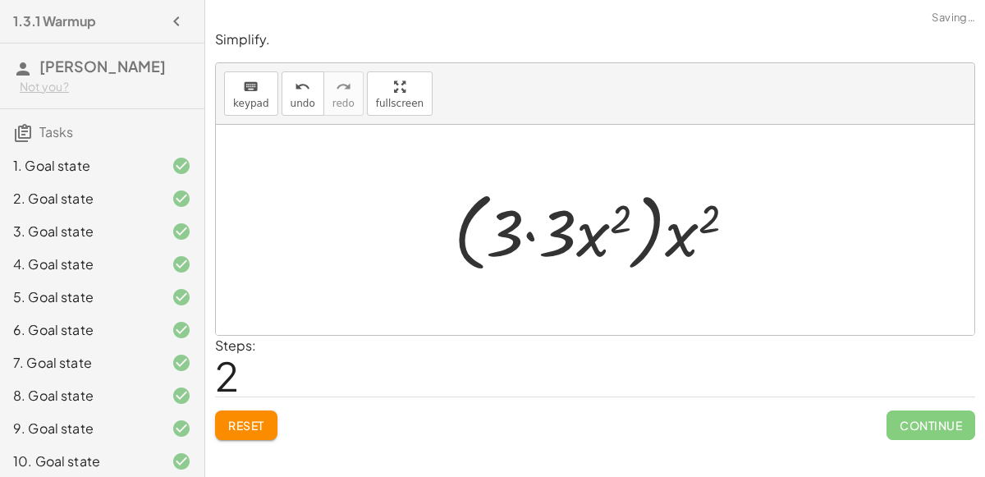
click at [542, 237] on div at bounding box center [601, 230] width 311 height 94
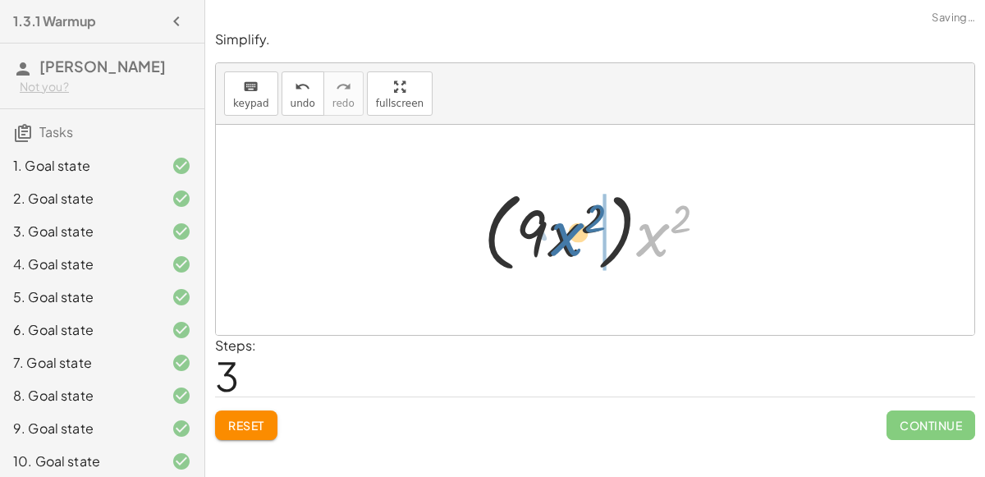
drag, startPoint x: 637, startPoint y: 241, endPoint x: 552, endPoint y: 240, distance: 85.4
click at [552, 240] on div at bounding box center [601, 230] width 253 height 94
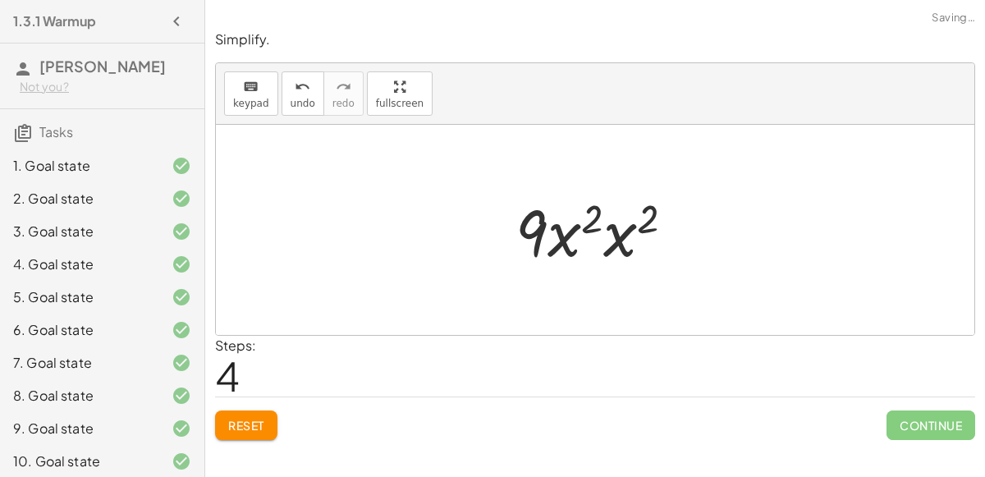
click at [614, 232] on div at bounding box center [601, 230] width 188 height 85
click at [613, 232] on div at bounding box center [602, 230] width 191 height 85
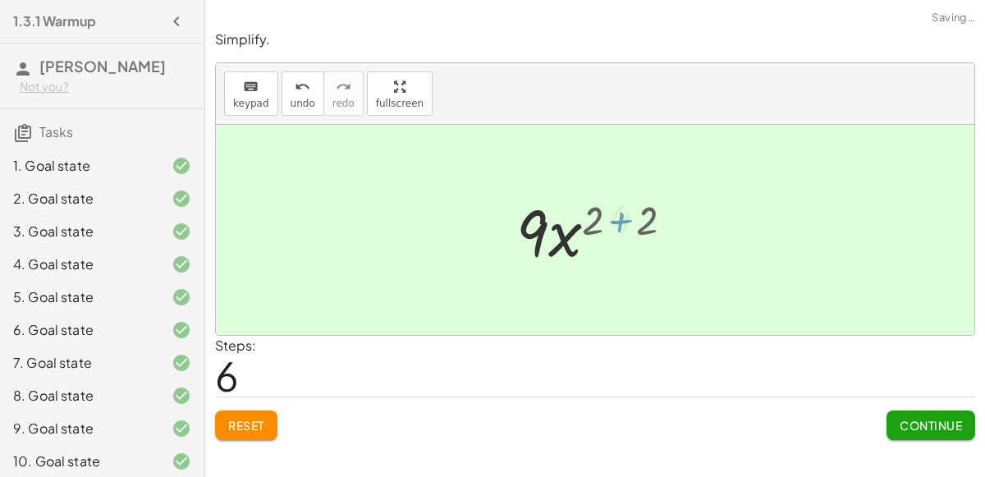
click at [613, 232] on div at bounding box center [601, 230] width 133 height 85
click at [939, 429] on span "Continue" at bounding box center [931, 425] width 62 height 15
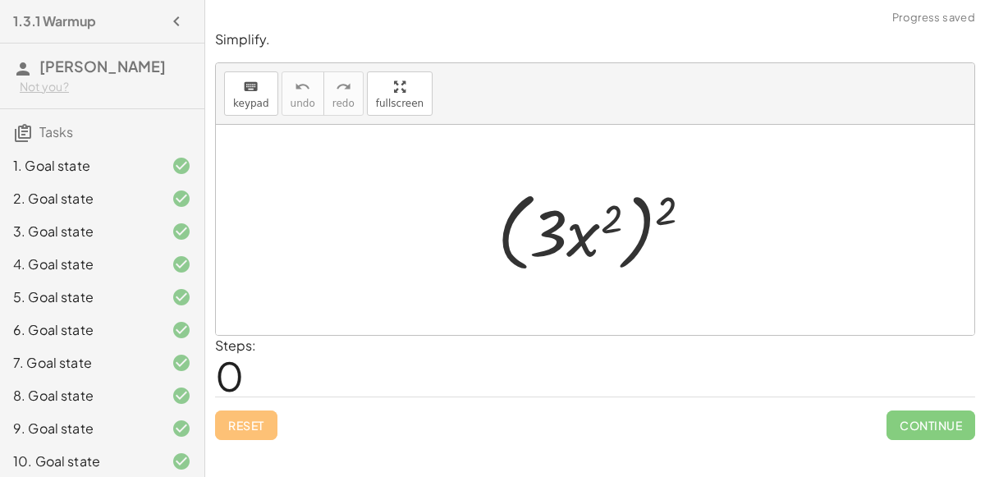
click at [624, 216] on div at bounding box center [601, 230] width 225 height 94
drag, startPoint x: 618, startPoint y: 218, endPoint x: 679, endPoint y: 209, distance: 61.4
click at [679, 209] on div at bounding box center [601, 230] width 225 height 94
drag, startPoint x: 674, startPoint y: 208, endPoint x: 605, endPoint y: 222, distance: 70.4
click at [605, 222] on div at bounding box center [601, 230] width 225 height 94
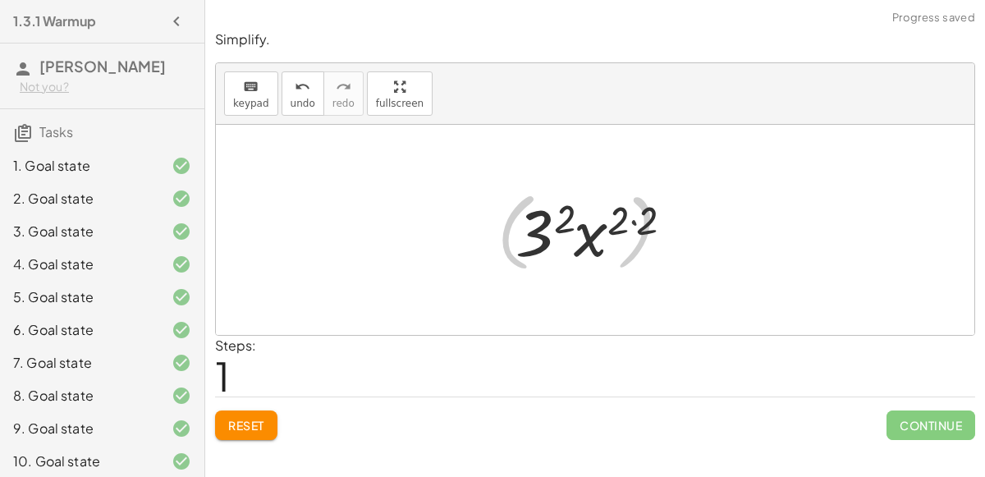
click at [611, 220] on div at bounding box center [602, 230] width 190 height 85
click at [640, 220] on div at bounding box center [602, 230] width 190 height 85
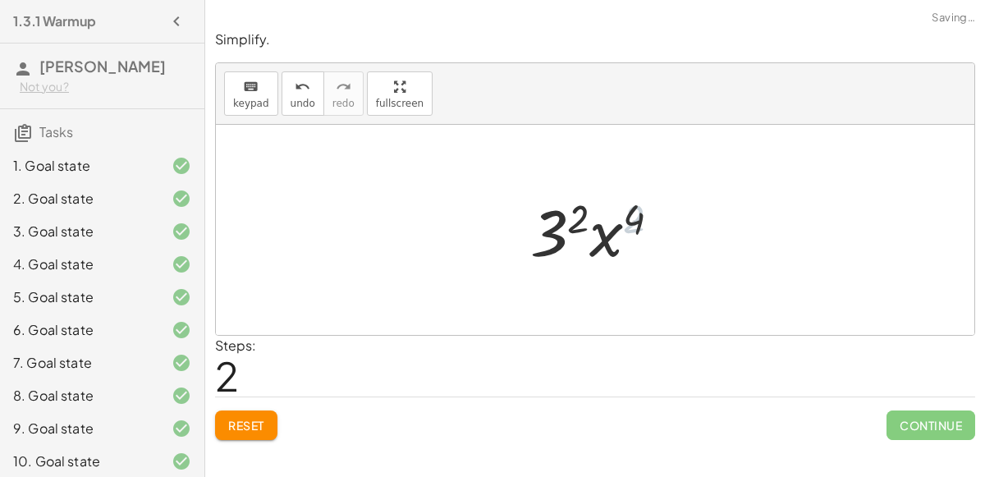
click at [568, 222] on div at bounding box center [602, 230] width 160 height 85
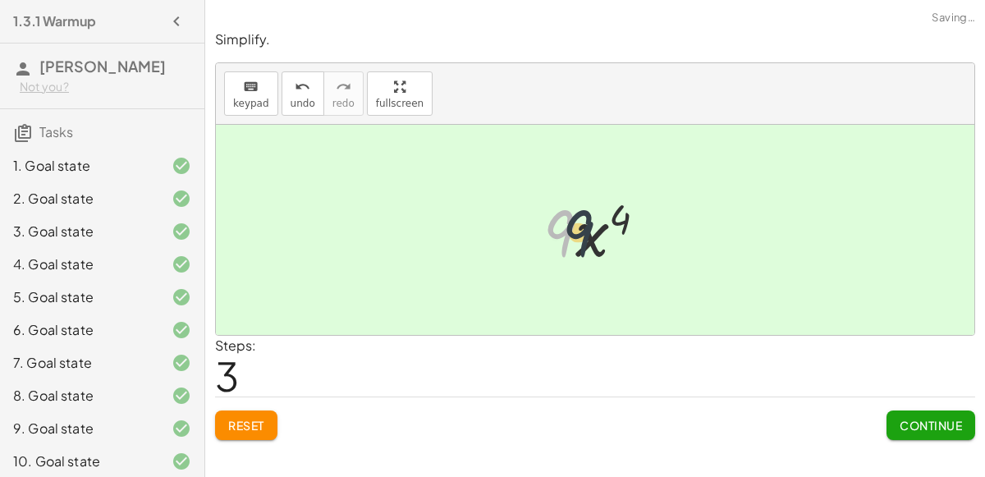
drag, startPoint x: 558, startPoint y: 232, endPoint x: 594, endPoint y: 232, distance: 35.3
click at [594, 232] on div at bounding box center [601, 230] width 133 height 85
click at [915, 420] on span "Continue" at bounding box center [931, 425] width 62 height 15
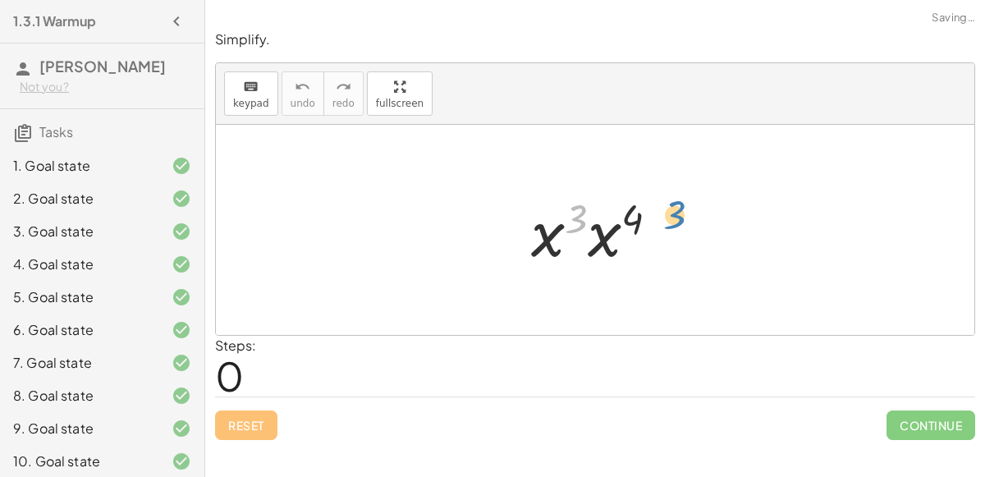
drag, startPoint x: 579, startPoint y: 216, endPoint x: 677, endPoint y: 213, distance: 98.6
click at [677, 213] on div at bounding box center [601, 230] width 157 height 85
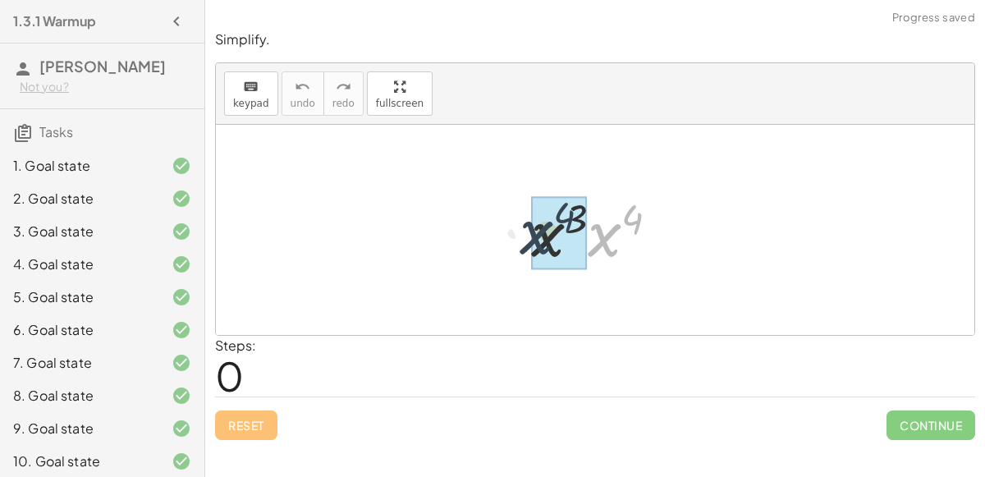
drag, startPoint x: 614, startPoint y: 242, endPoint x: 548, endPoint y: 241, distance: 66.5
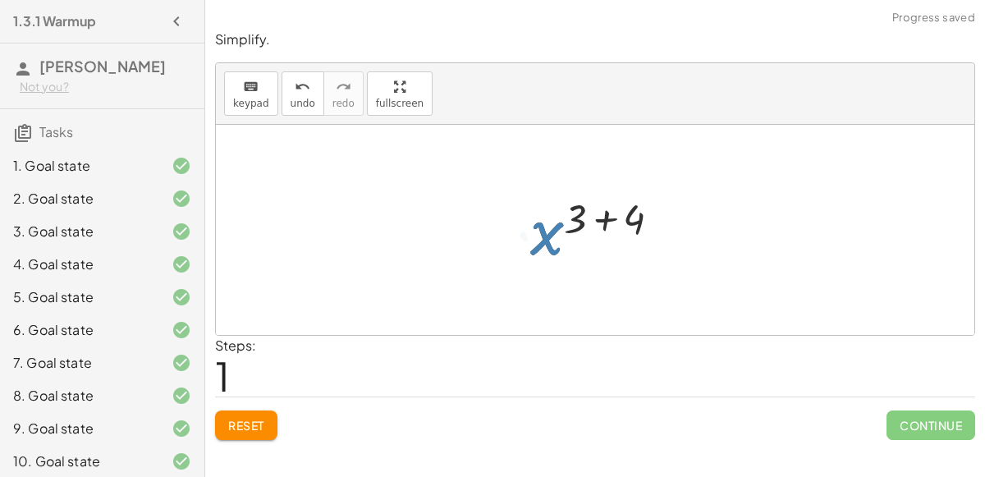
click at [900, 387] on div "Steps: 1" at bounding box center [595, 366] width 760 height 61
click at [598, 218] on div at bounding box center [602, 230] width 160 height 81
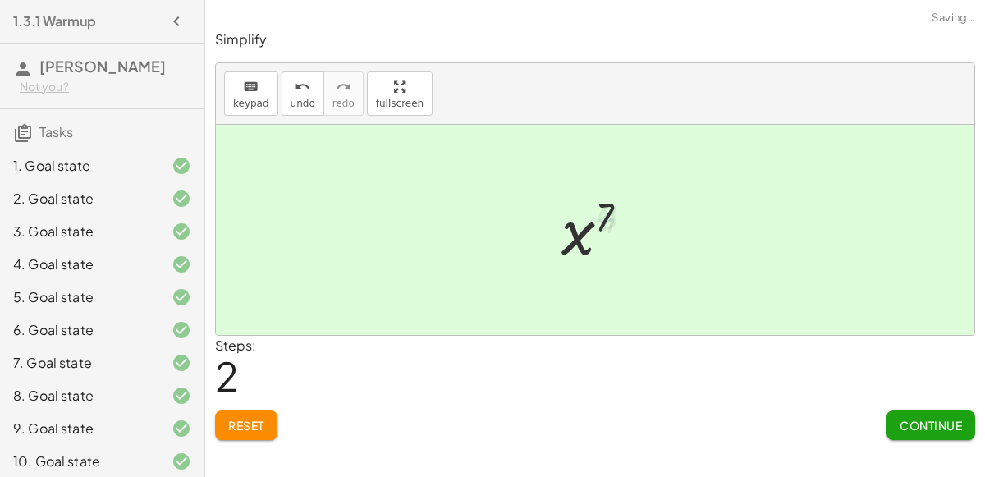
click at [977, 430] on div "Simplify. keyboard keypad undo undo redo redo fullscreen · x 3 · x 4 x 3 4 ( + …" at bounding box center [595, 235] width 780 height 429
click at [941, 419] on span "Continue" at bounding box center [931, 425] width 62 height 15
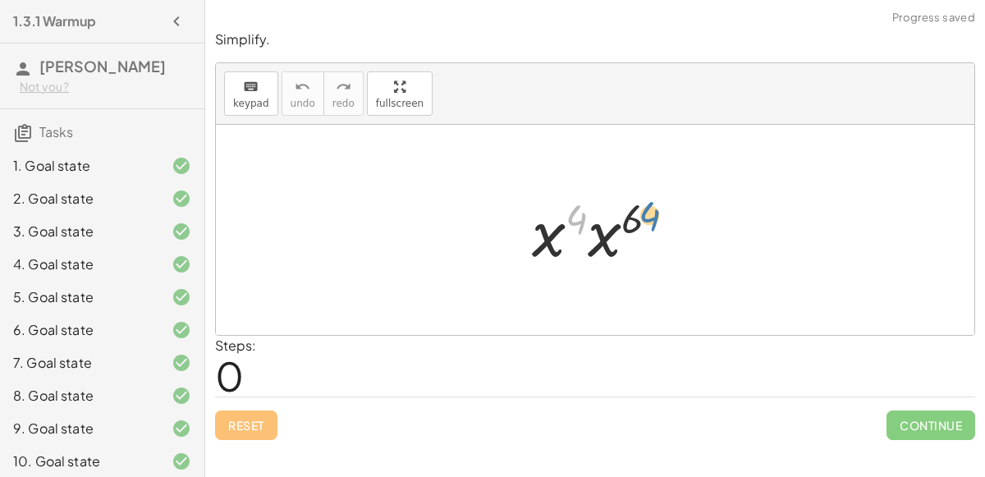
drag, startPoint x: 575, startPoint y: 220, endPoint x: 647, endPoint y: 216, distance: 72.4
click at [647, 216] on div at bounding box center [602, 230] width 156 height 85
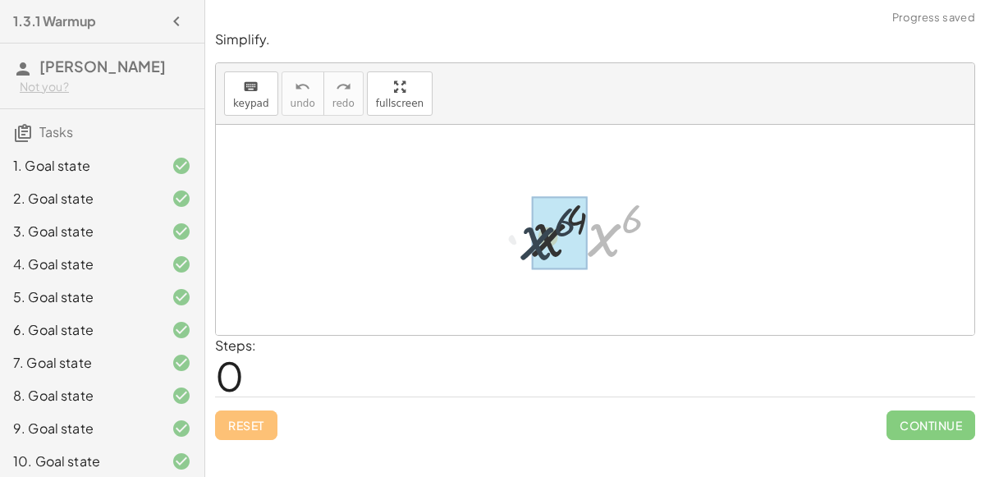
drag, startPoint x: 607, startPoint y: 238, endPoint x: 543, endPoint y: 243, distance: 64.2
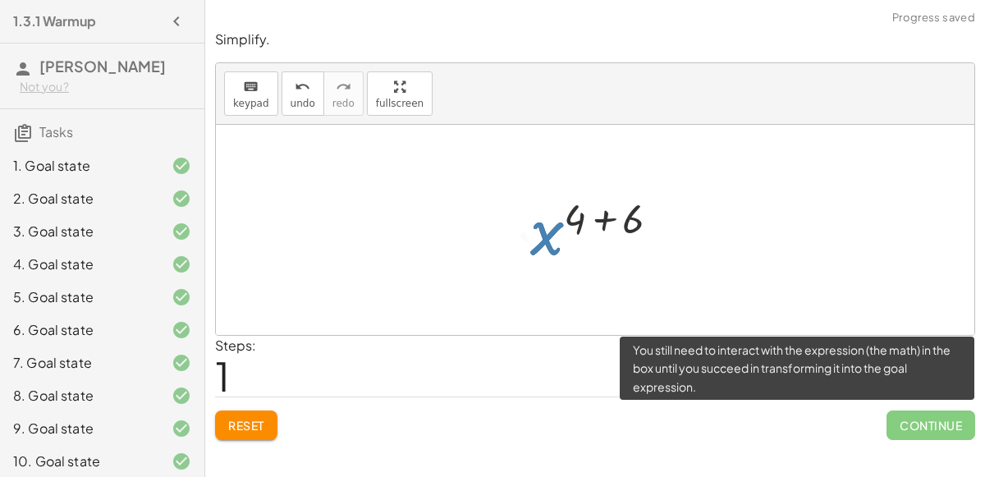
click at [925, 411] on span "Continue" at bounding box center [931, 425] width 89 height 30
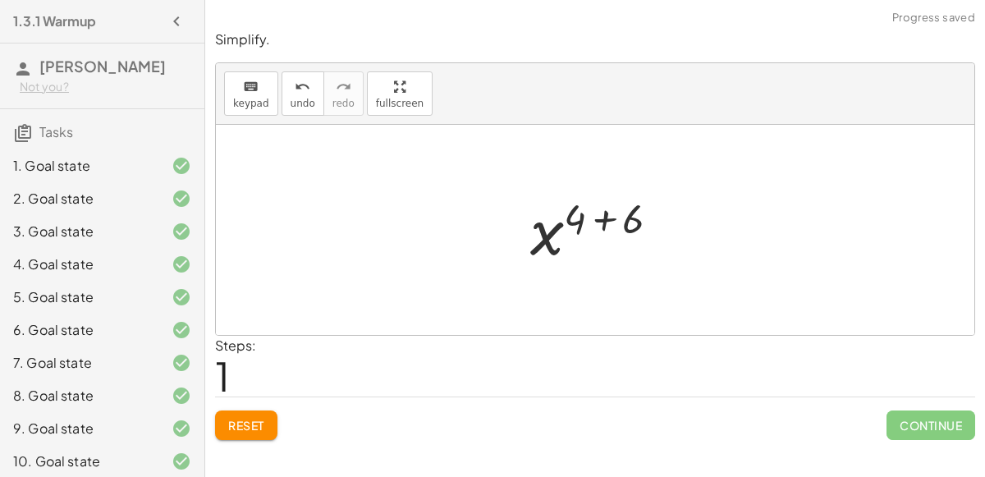
click at [573, 190] on div at bounding box center [601, 230] width 159 height 81
click at [594, 213] on div at bounding box center [601, 230] width 159 height 81
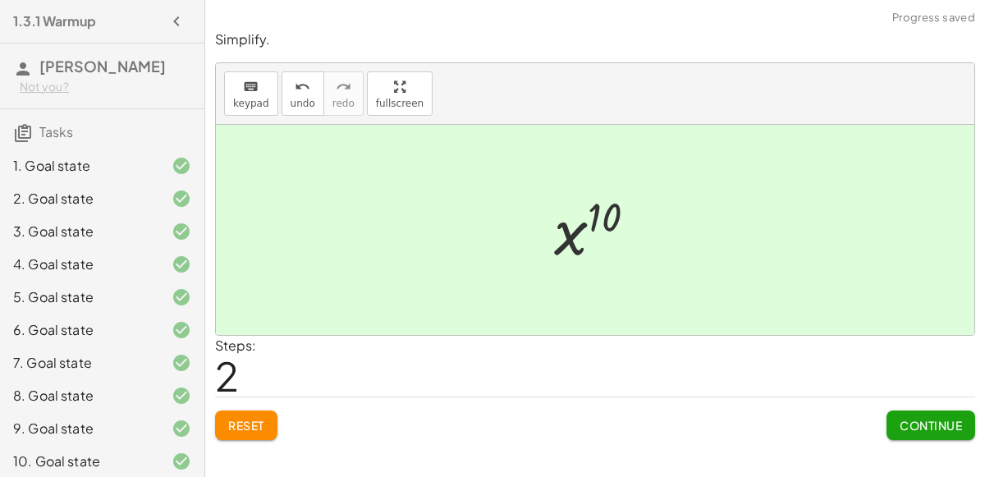
click at [916, 420] on span "Continue" at bounding box center [931, 425] width 62 height 15
click at [877, 429] on div "Reset Continue" at bounding box center [595, 419] width 760 height 44
click at [920, 431] on button "Continue" at bounding box center [931, 425] width 89 height 30
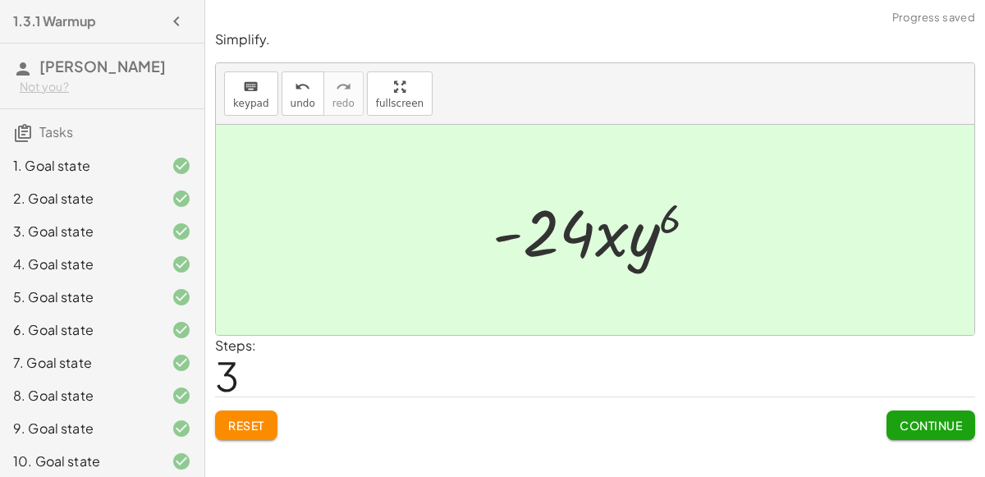
click at [925, 415] on button "Continue" at bounding box center [931, 425] width 89 height 30
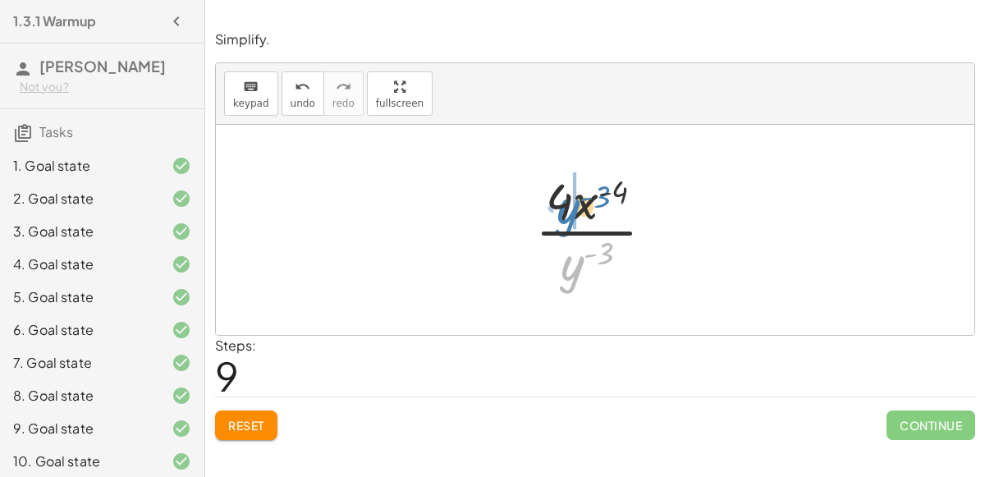
drag, startPoint x: 563, startPoint y: 268, endPoint x: 560, endPoint y: 211, distance: 56.7
click at [560, 211] on div at bounding box center [601, 230] width 149 height 126
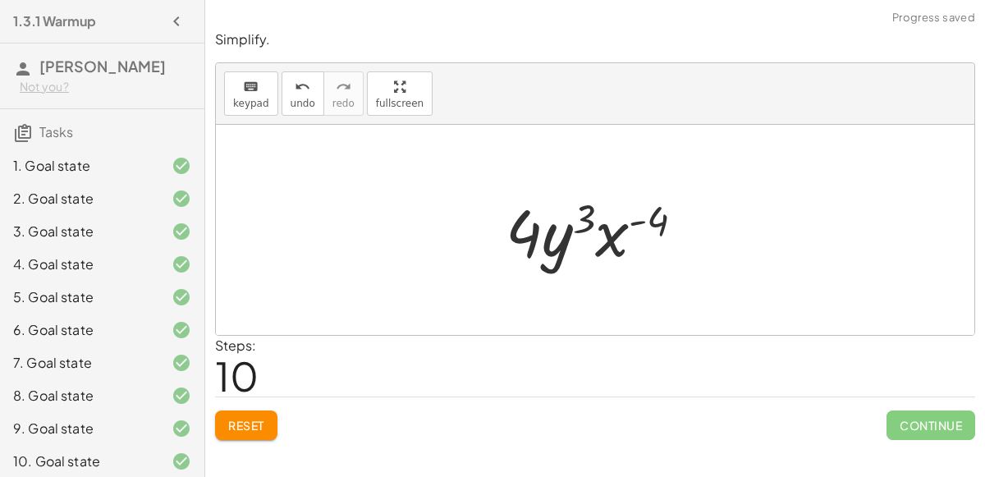
click at [548, 245] on div at bounding box center [601, 230] width 209 height 85
drag, startPoint x: 614, startPoint y: 227, endPoint x: 537, endPoint y: 225, distance: 77.2
click at [537, 225] on div at bounding box center [601, 230] width 209 height 85
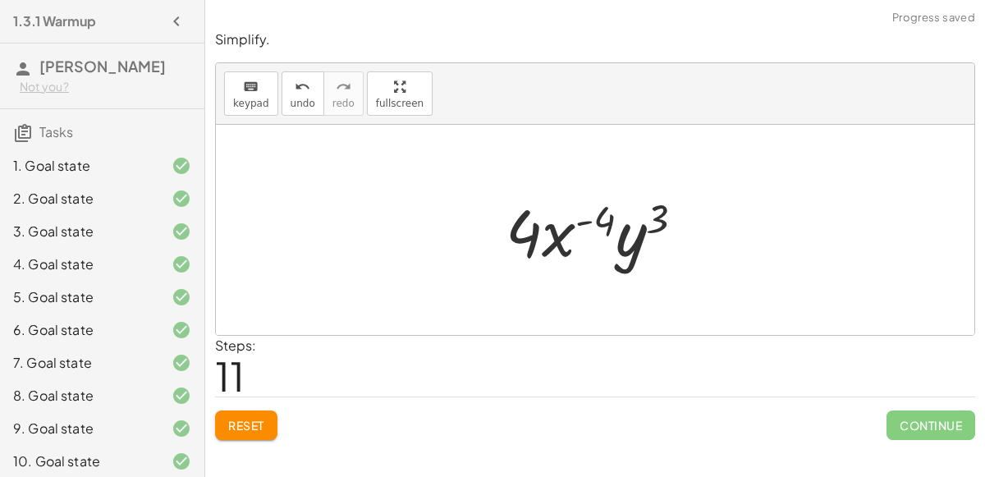
click at [591, 223] on div at bounding box center [601, 230] width 209 height 85
drag, startPoint x: 624, startPoint y: 240, endPoint x: 579, endPoint y: 250, distance: 46.4
click at [579, 250] on div at bounding box center [601, 230] width 209 height 85
drag, startPoint x: 654, startPoint y: 227, endPoint x: 584, endPoint y: 235, distance: 70.3
click at [584, 235] on div at bounding box center [601, 230] width 209 height 85
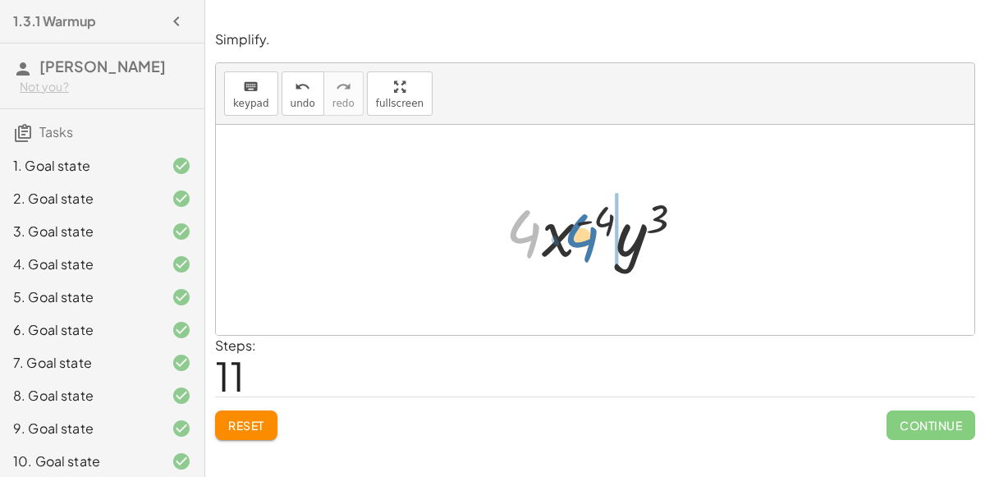
drag, startPoint x: 521, startPoint y: 234, endPoint x: 578, endPoint y: 238, distance: 56.8
click at [578, 238] on div at bounding box center [601, 230] width 209 height 85
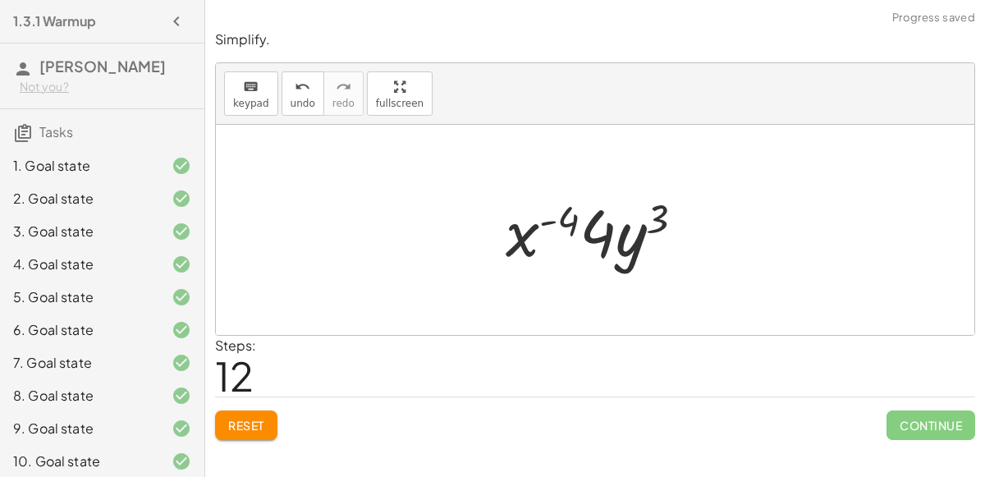
click at [611, 232] on div at bounding box center [601, 230] width 209 height 85
drag, startPoint x: 623, startPoint y: 237, endPoint x: 572, endPoint y: 247, distance: 51.8
click at [572, 247] on div at bounding box center [601, 230] width 209 height 85
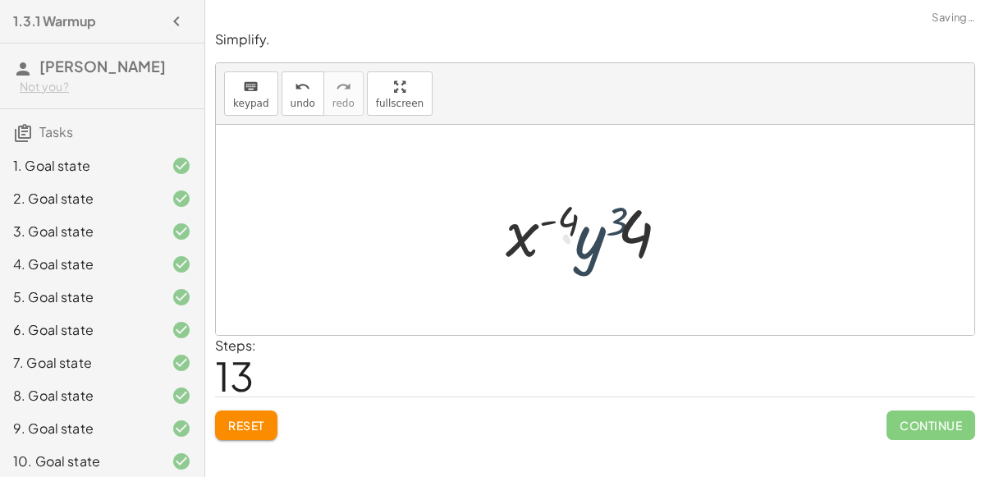
click at [575, 245] on div at bounding box center [601, 230] width 209 height 85
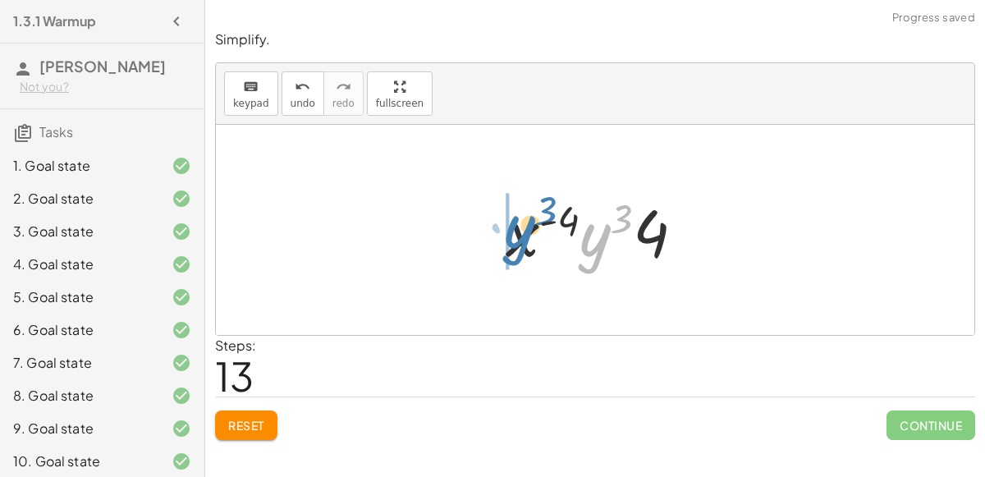
drag, startPoint x: 594, startPoint y: 234, endPoint x: 516, endPoint y: 226, distance: 78.4
click at [516, 226] on div at bounding box center [601, 230] width 209 height 85
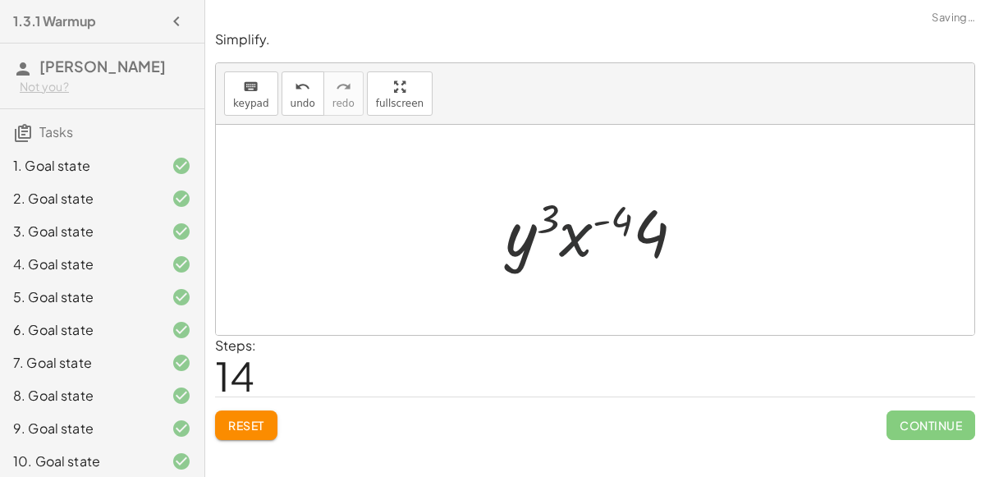
click at [560, 232] on div at bounding box center [601, 230] width 209 height 85
drag, startPoint x: 540, startPoint y: 216, endPoint x: 606, endPoint y: 215, distance: 65.7
click at [606, 215] on div at bounding box center [601, 230] width 209 height 85
drag, startPoint x: 644, startPoint y: 230, endPoint x: 510, endPoint y: 236, distance: 134.0
click at [510, 236] on div at bounding box center [601, 230] width 209 height 85
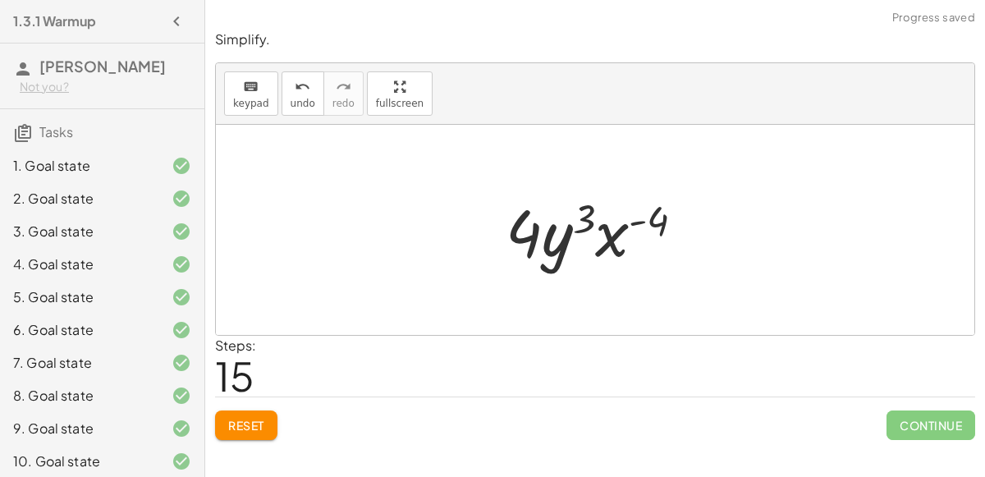
click at [603, 221] on div at bounding box center [601, 230] width 209 height 85
drag, startPoint x: 608, startPoint y: 232, endPoint x: 654, endPoint y: 305, distance: 85.6
click at [654, 305] on div "· 8 · x 2 · y 7 · 2 · x 6 · y 4 · 8 · y 7 · x 2 · 2 · x 6 · y 4 · y 7 · 8 · x 2…" at bounding box center [595, 230] width 759 height 210
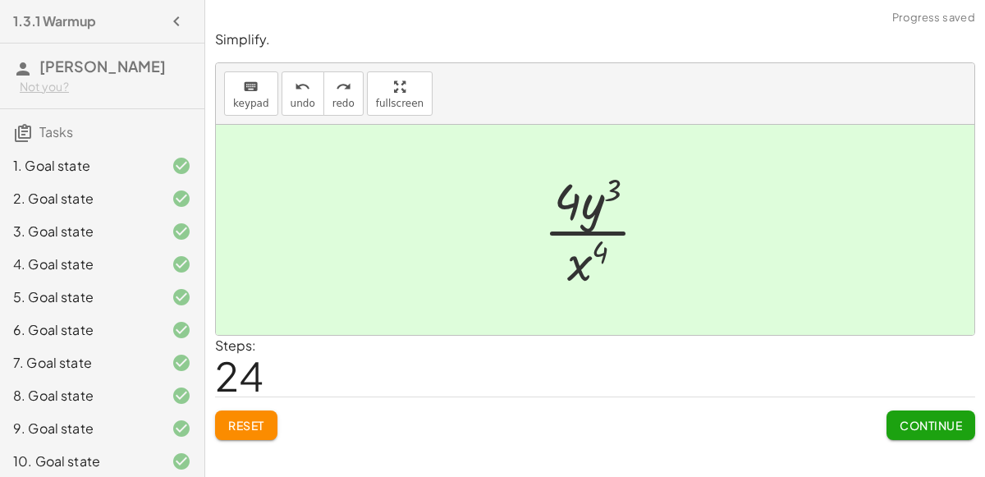
click at [930, 422] on span "Continue" at bounding box center [931, 425] width 62 height 15
